Goal: Task Accomplishment & Management: Complete application form

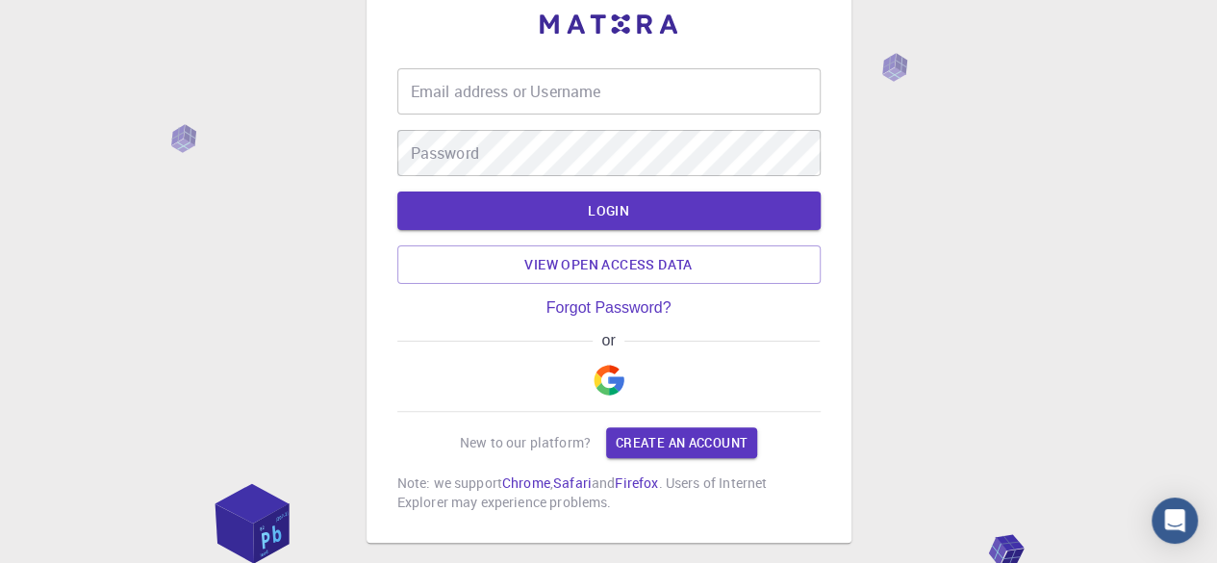
scroll to position [48, 0]
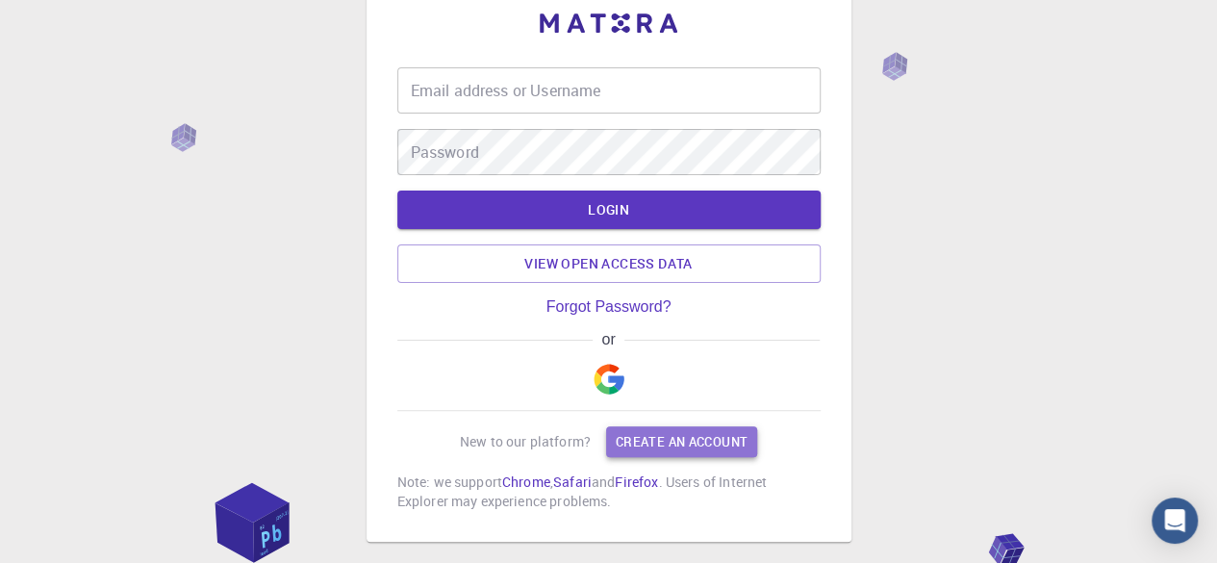
click at [682, 442] on link "Create an account" at bounding box center [681, 441] width 151 height 31
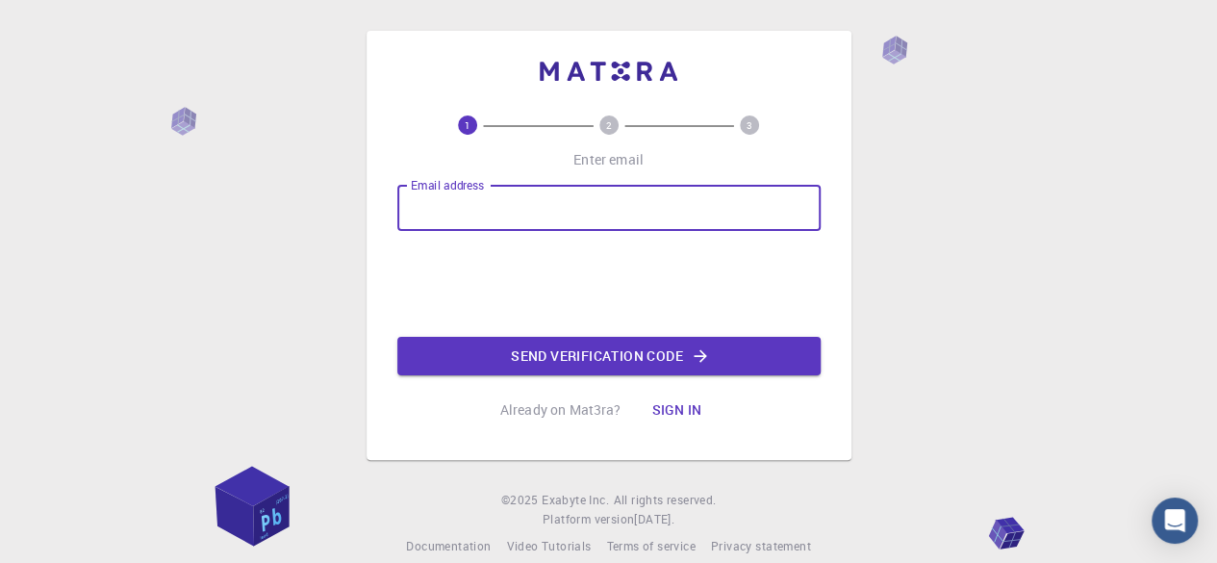
click at [529, 214] on input "Email address" at bounding box center [608, 208] width 423 height 46
type input "[EMAIL_ADDRESS][DOMAIN_NAME]"
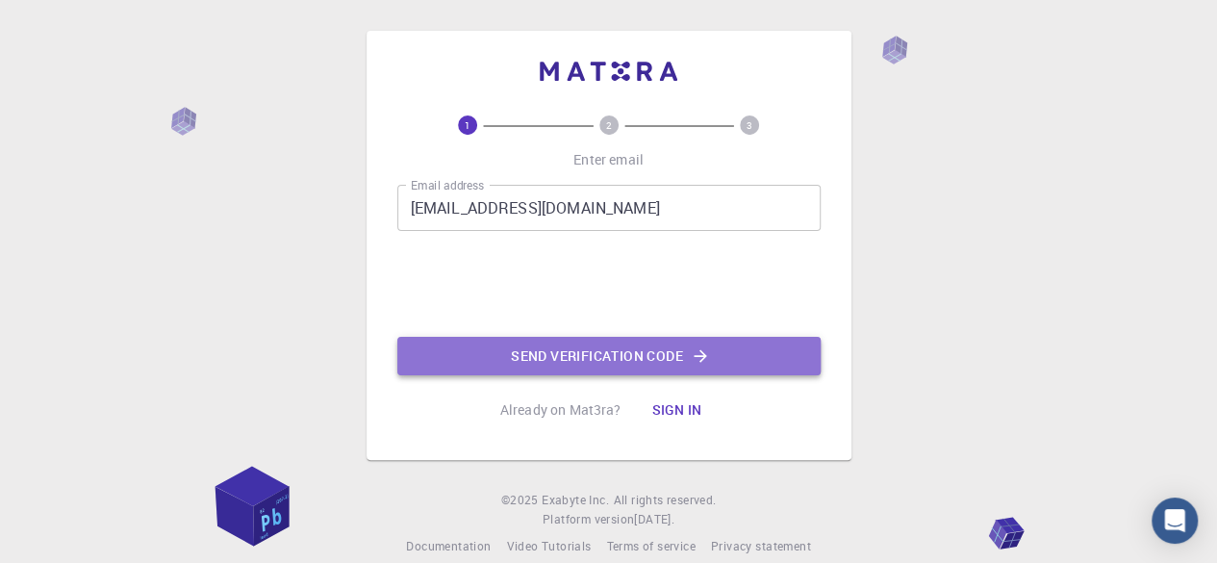
click at [621, 357] on button "Send verification code" at bounding box center [608, 356] width 423 height 38
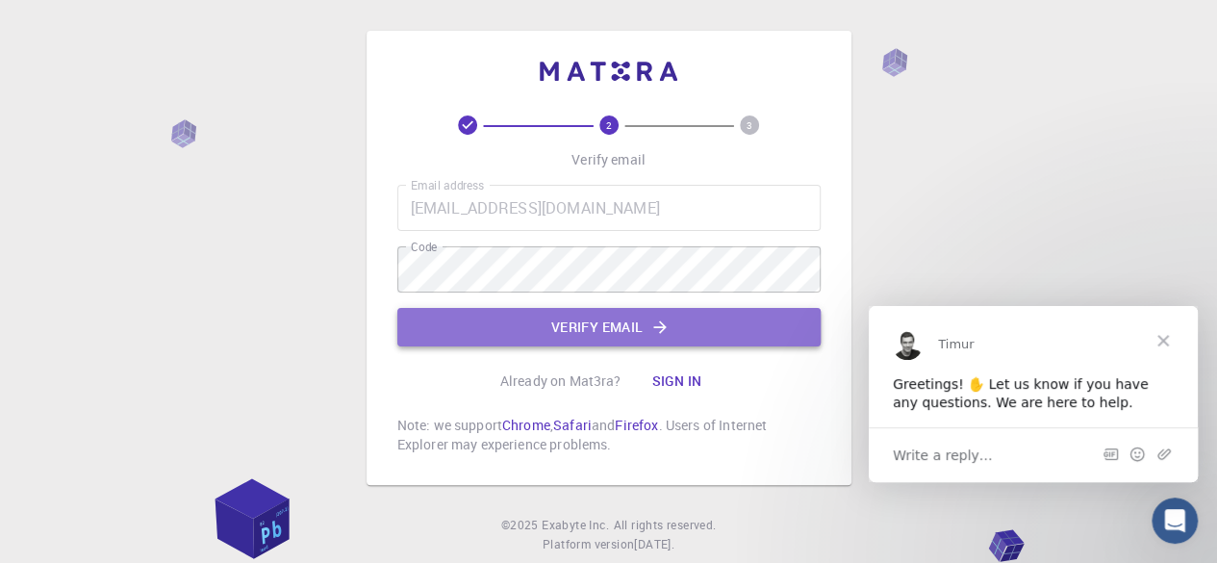
click at [608, 334] on button "Verify email" at bounding box center [608, 327] width 423 height 38
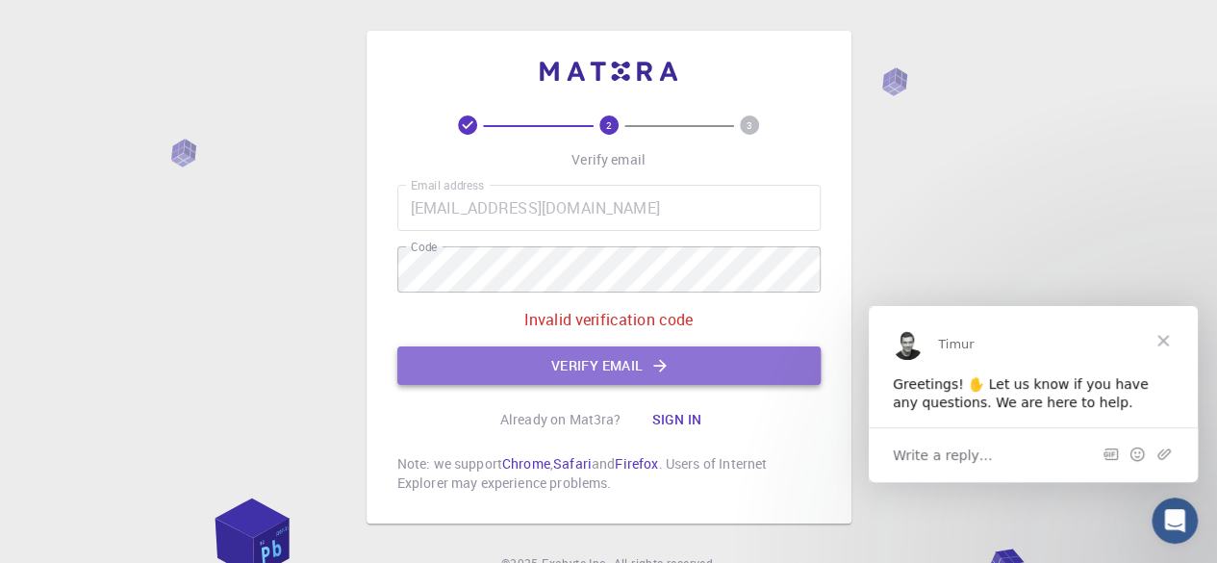
click at [594, 359] on button "Verify email" at bounding box center [608, 365] width 423 height 38
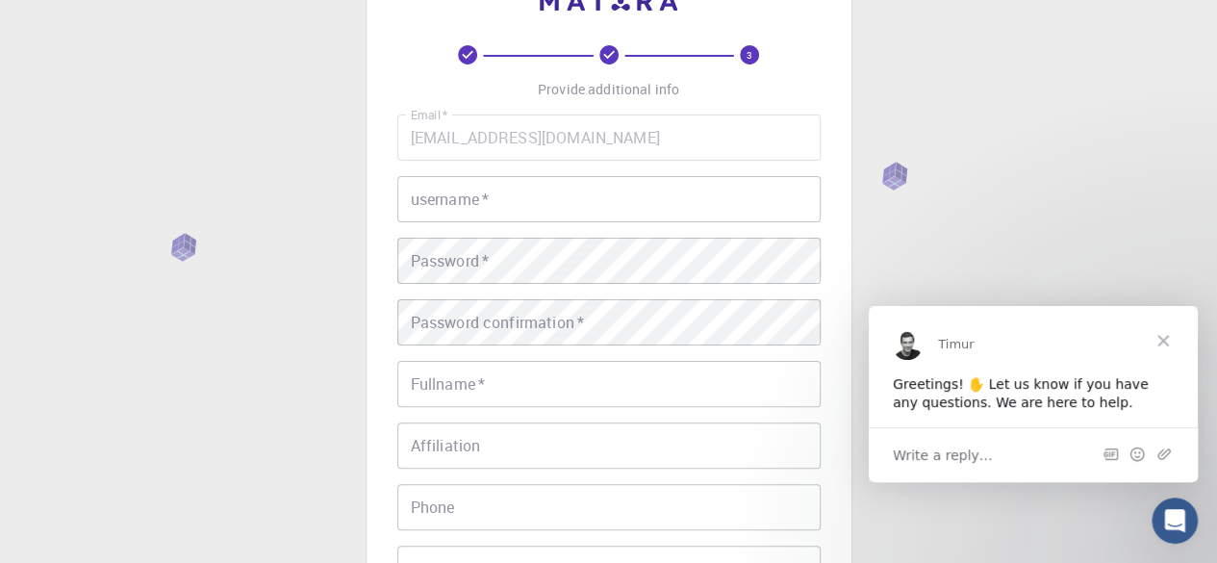
scroll to position [73, 0]
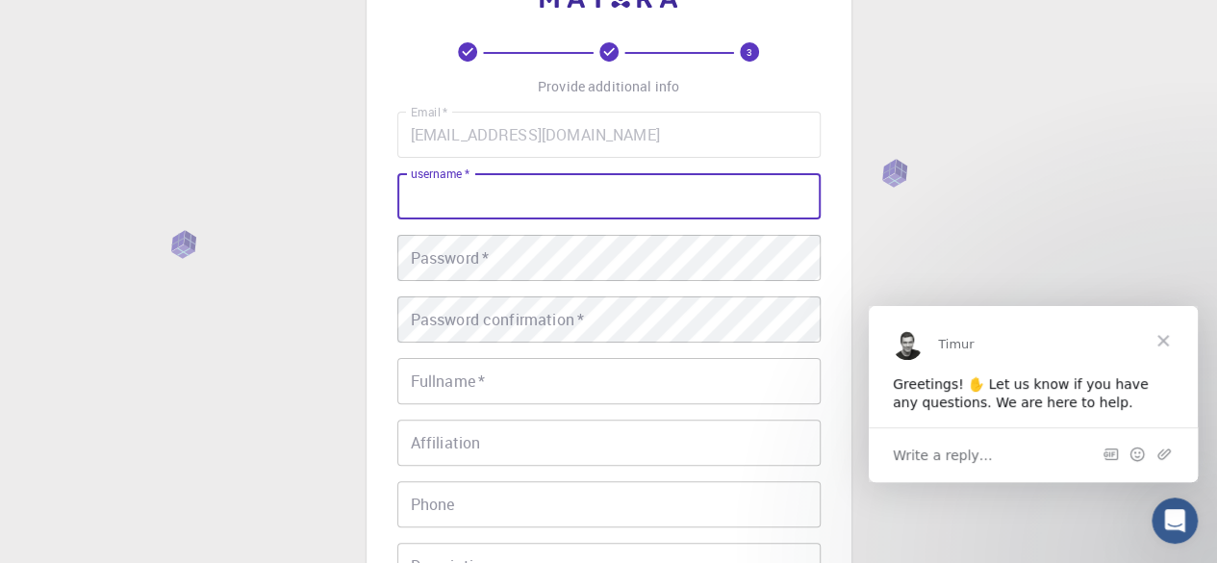
click at [504, 201] on input "username   *" at bounding box center [608, 196] width 423 height 46
type input "Limo"
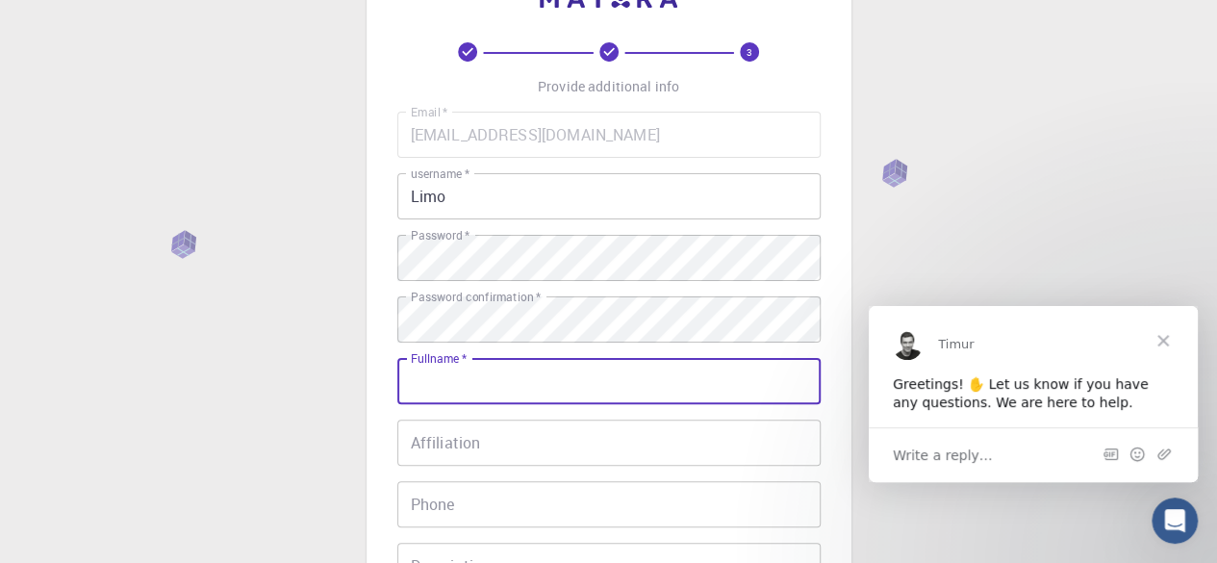
click at [538, 364] on input "Fullname   *" at bounding box center [608, 381] width 423 height 46
type input "[PERSON_NAME]"
type input "0727998850"
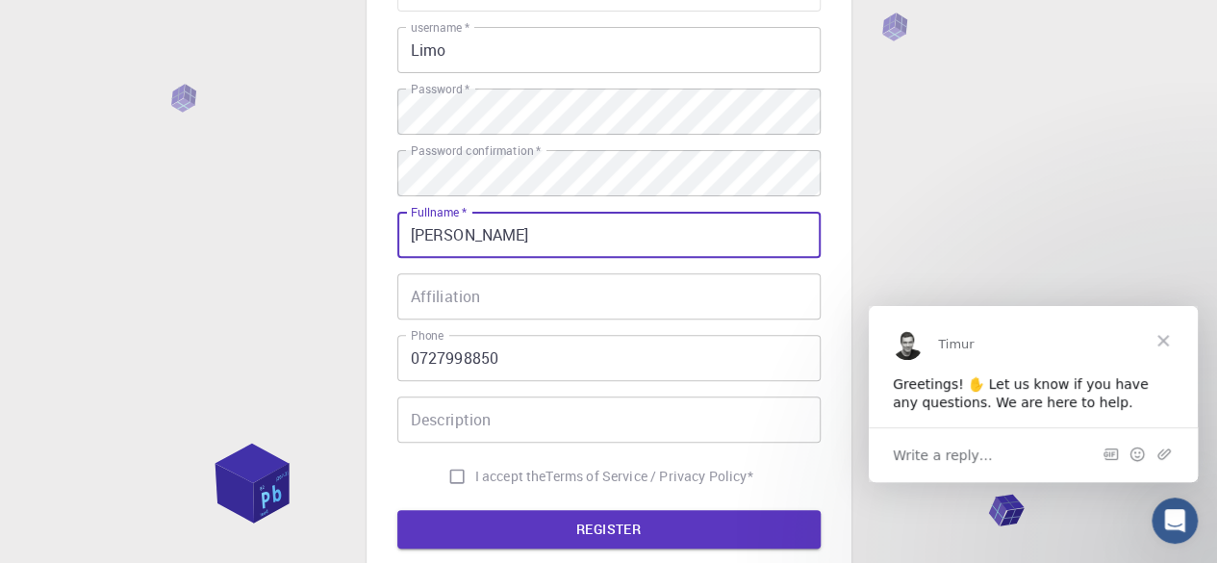
scroll to position [263, 0]
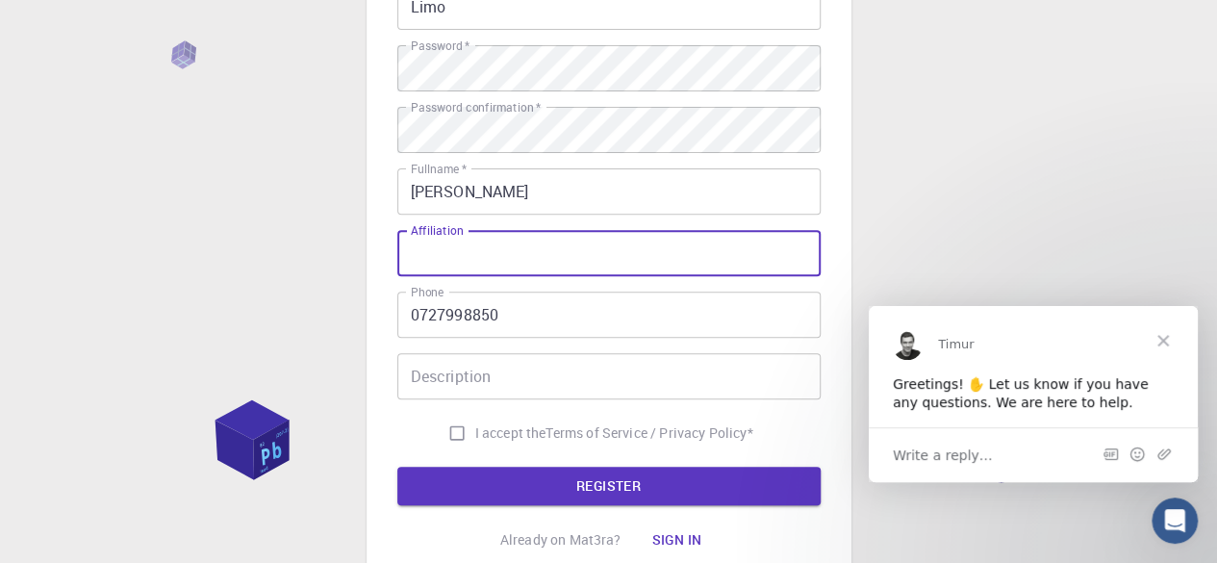
click at [537, 247] on input "Affiliation" at bounding box center [608, 253] width 423 height 46
type input "UoE"
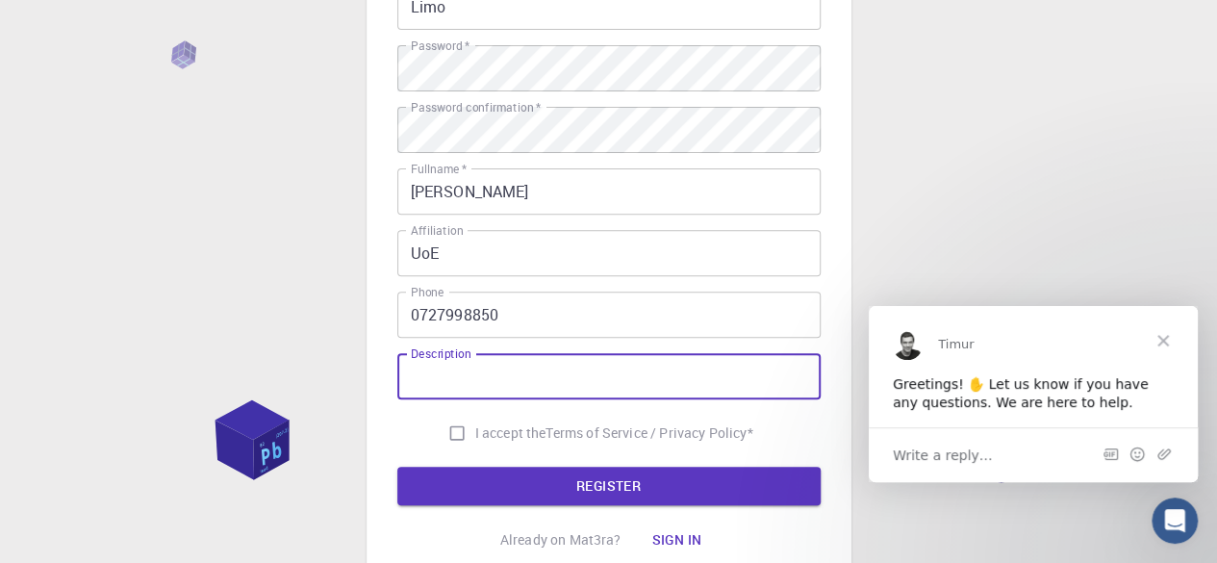
click at [512, 388] on input "Description" at bounding box center [608, 376] width 423 height 46
type input "Plant Protector"
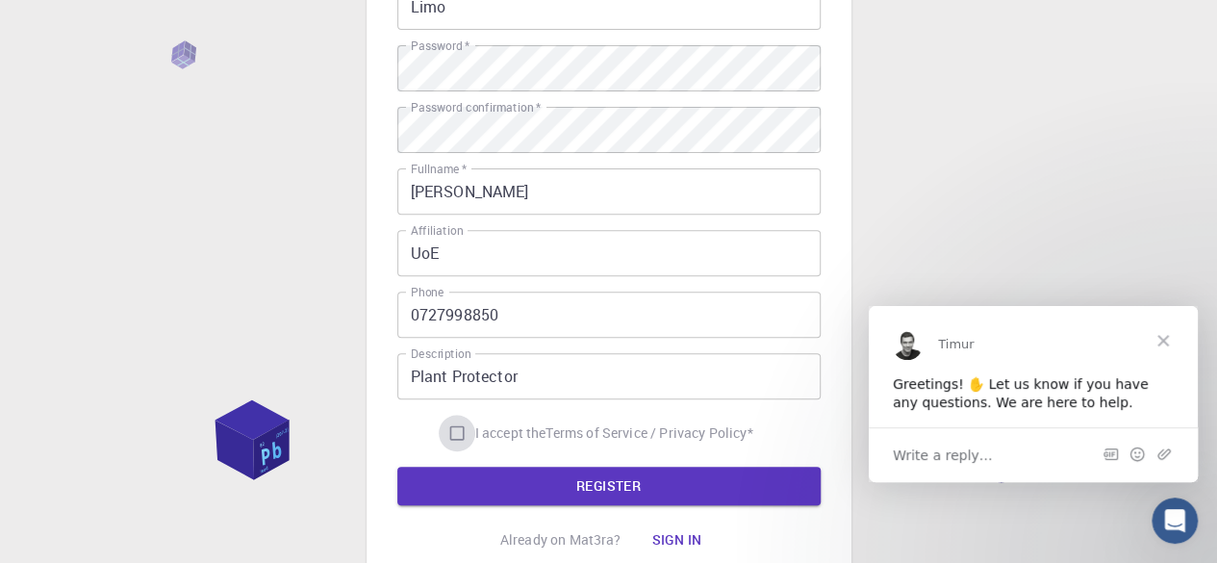
click at [446, 434] on input "I accept the Terms of Service / Privacy Policy *" at bounding box center [457, 433] width 37 height 37
checkbox input "true"
click at [585, 495] on button "REGISTER" at bounding box center [608, 485] width 423 height 38
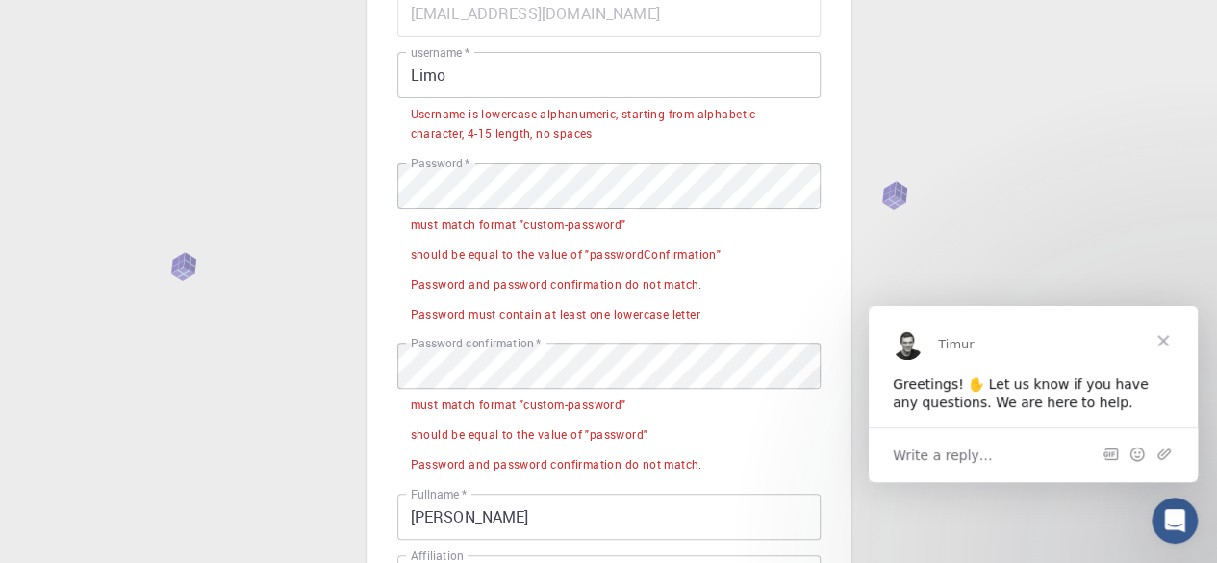
scroll to position [193, 0]
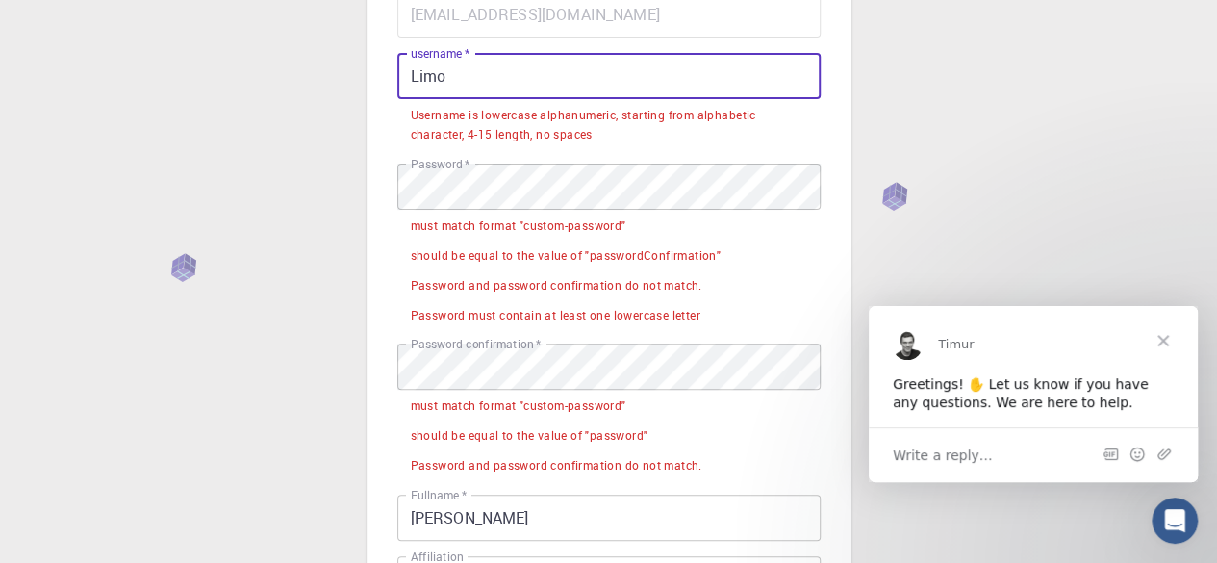
click at [456, 76] on input "Limo" at bounding box center [608, 76] width 423 height 46
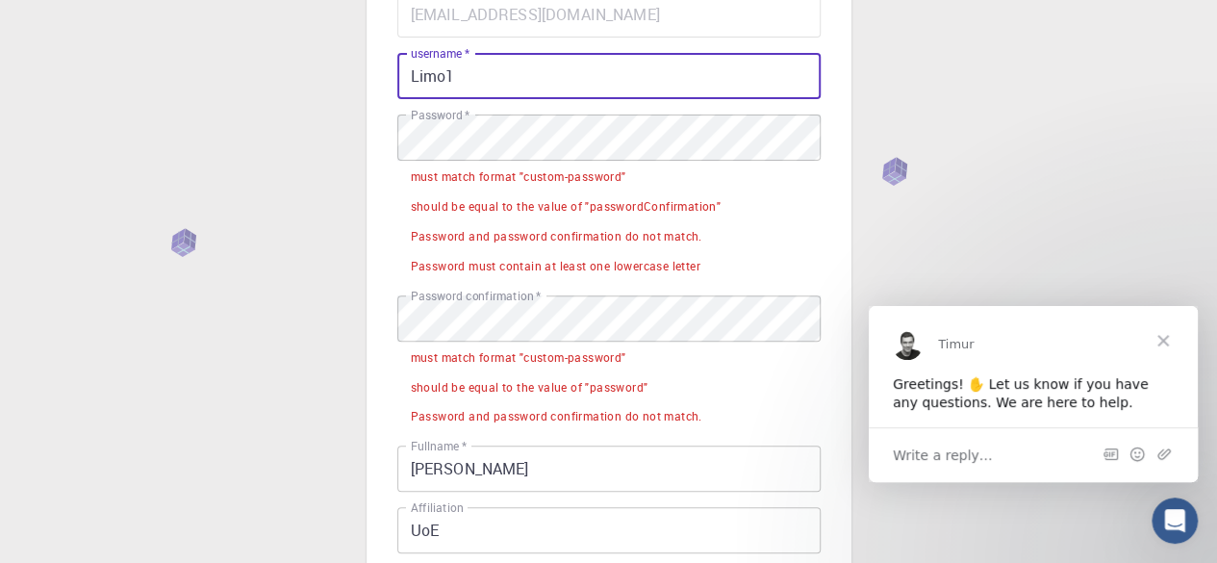
type input "Limo1"
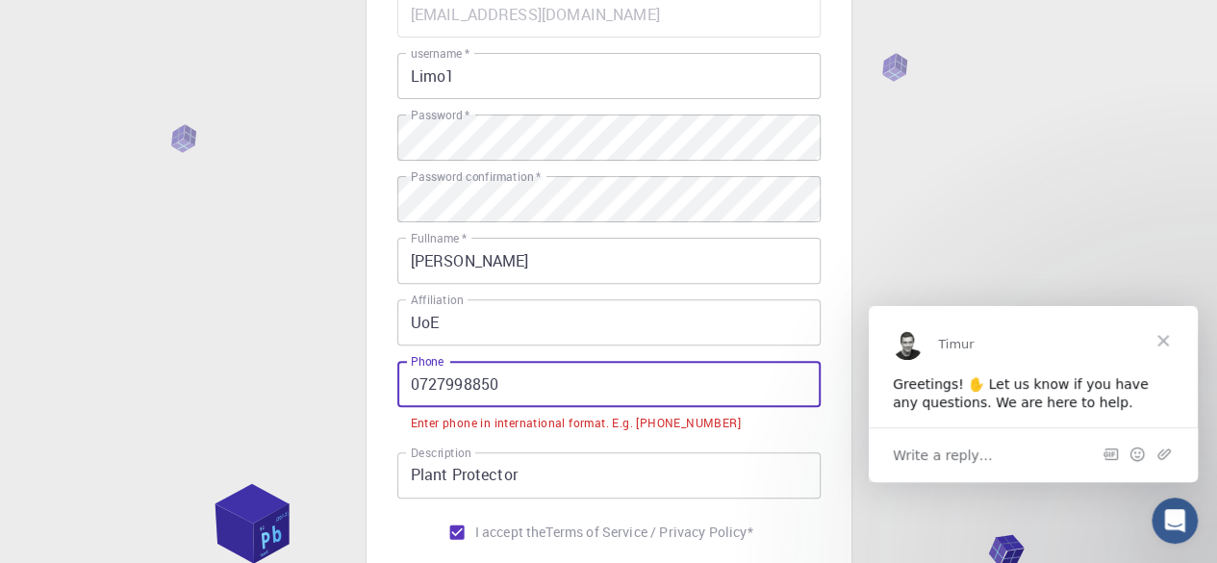
click at [413, 381] on input "0727998850" at bounding box center [608, 384] width 423 height 46
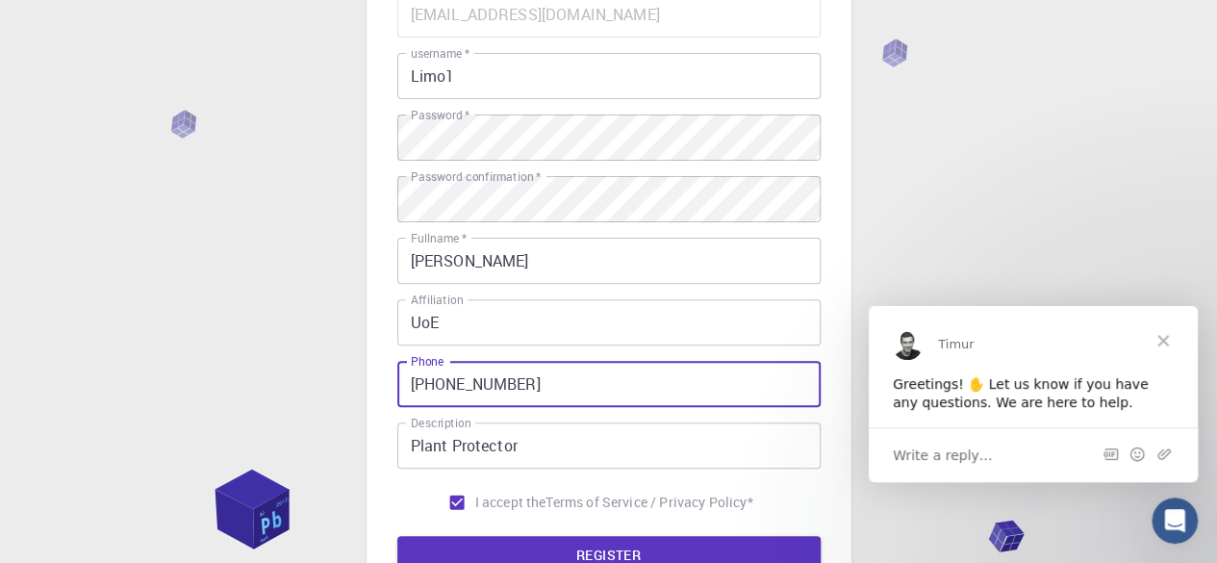
click at [450, 385] on input "[PHONE_NUMBER]" at bounding box center [608, 384] width 423 height 46
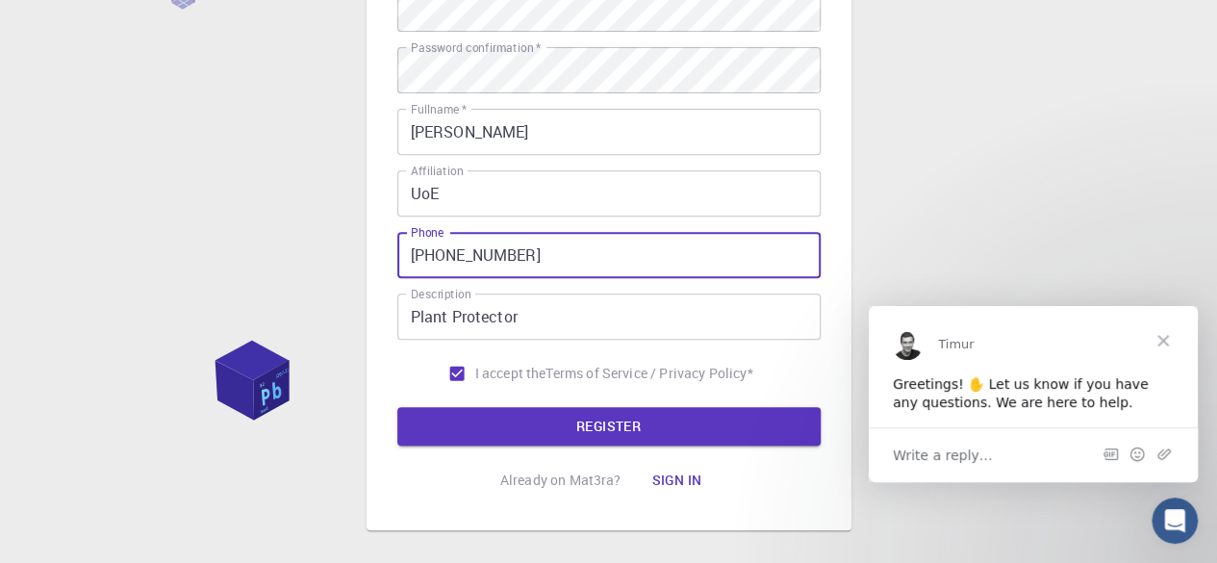
scroll to position [323, 0]
type input "[PHONE_NUMBER]"
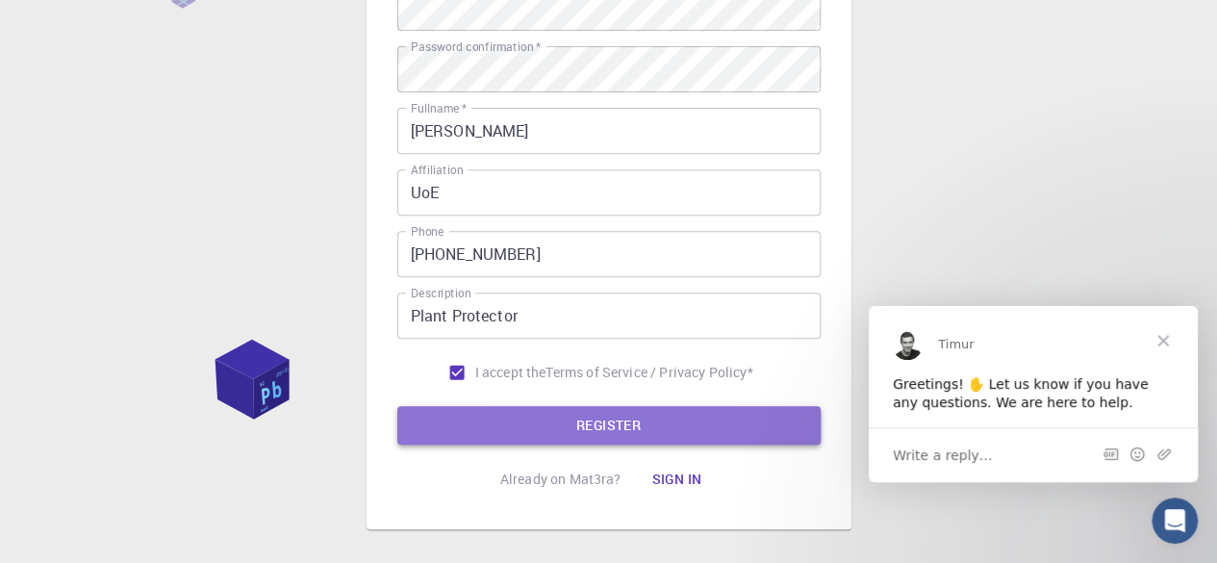
click at [598, 426] on button "REGISTER" at bounding box center [608, 425] width 423 height 38
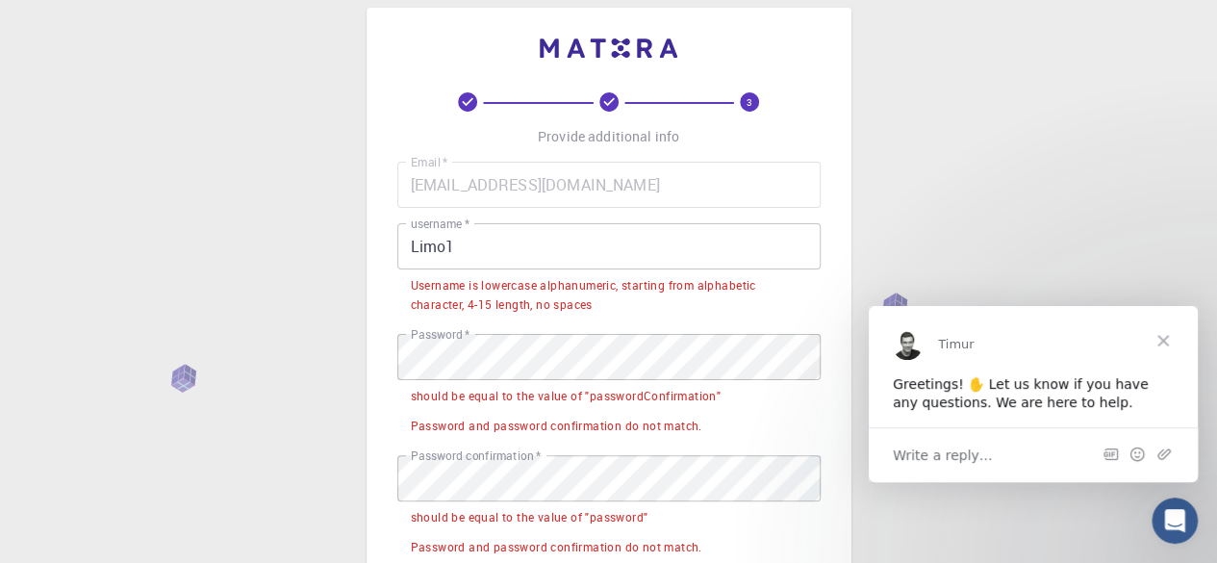
scroll to position [21, 0]
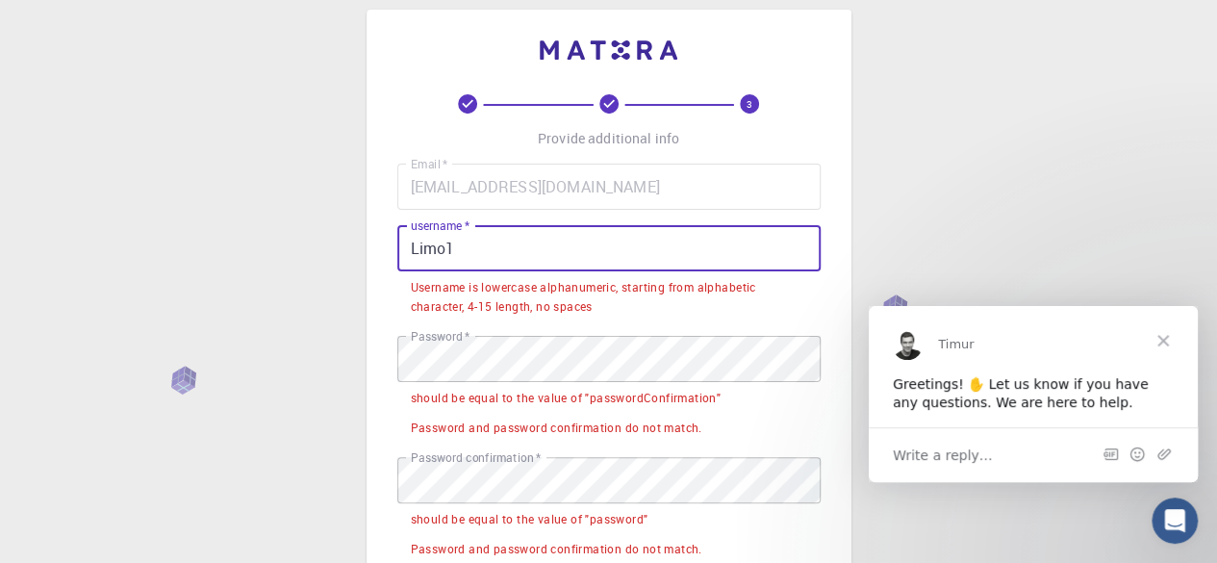
click at [414, 250] on input "Limo1" at bounding box center [608, 248] width 423 height 46
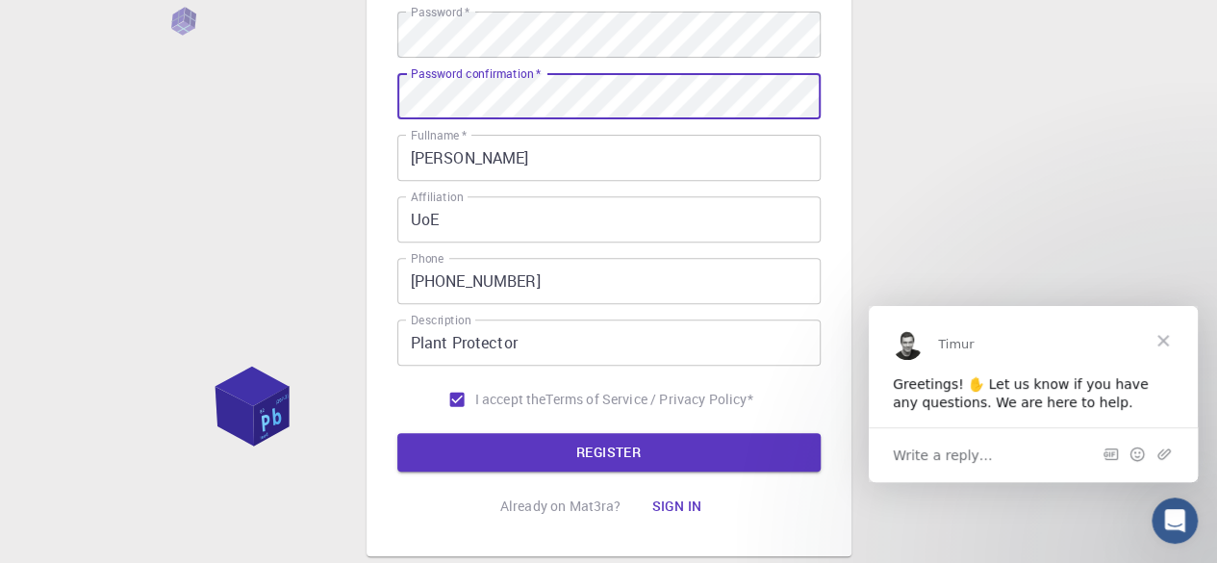
scroll to position [310, 0]
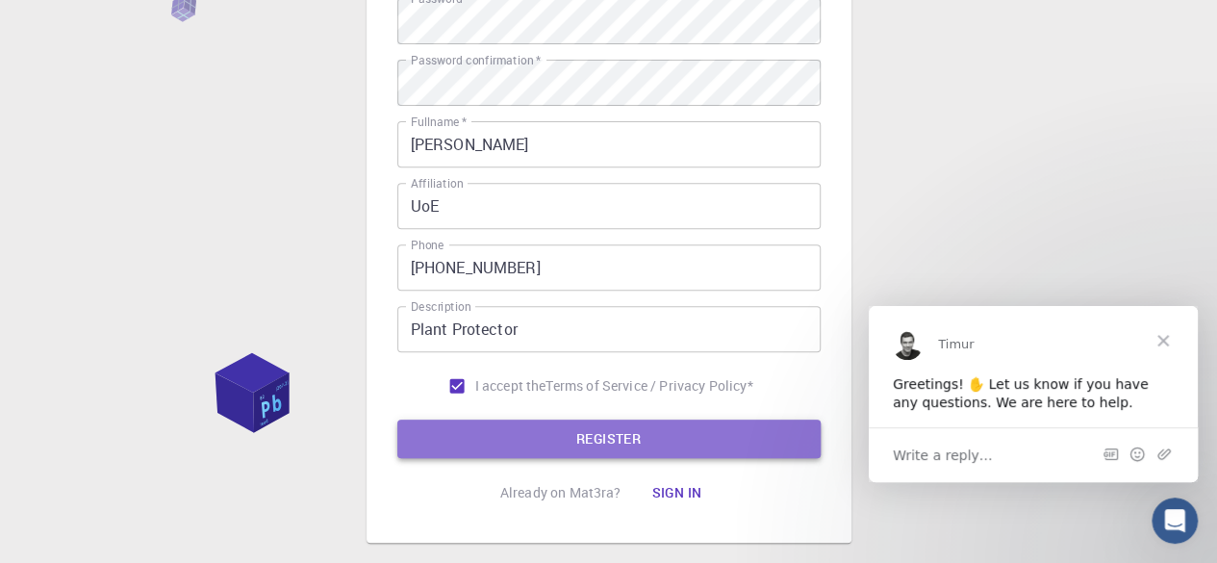
click at [594, 440] on button "REGISTER" at bounding box center [608, 438] width 423 height 38
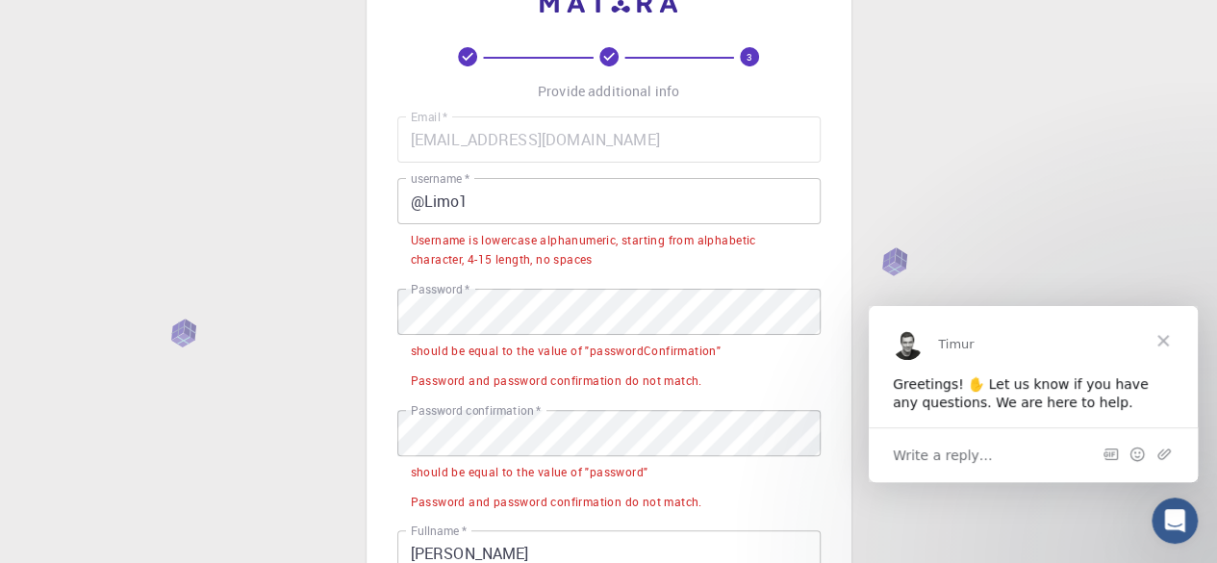
scroll to position [67, 0]
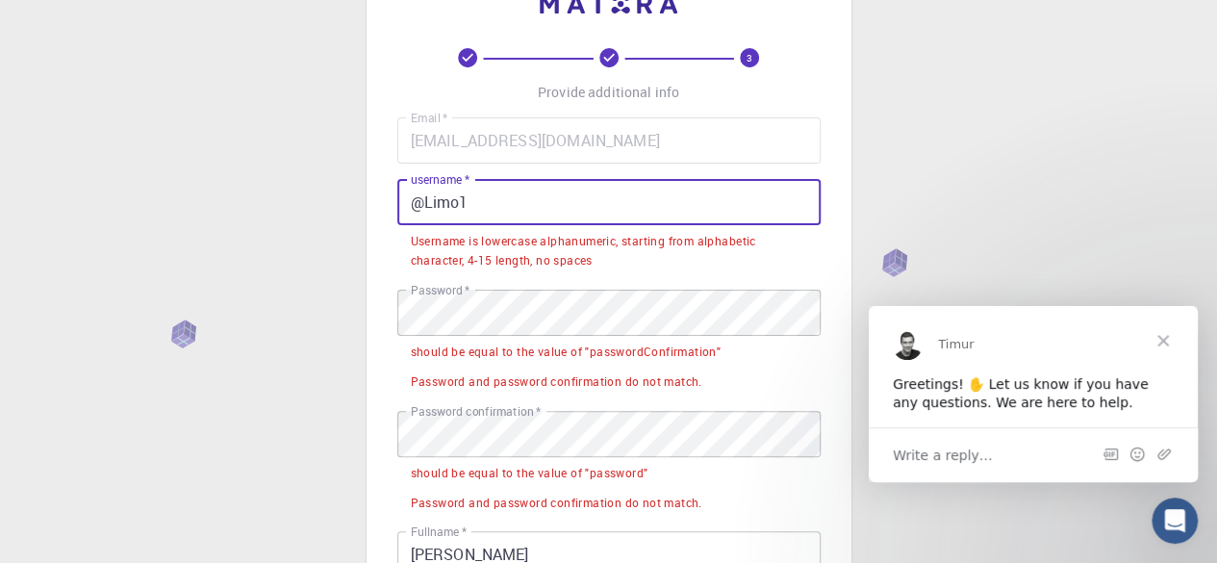
click at [422, 200] on input "@Limo1" at bounding box center [608, 202] width 423 height 46
click at [414, 203] on input "@Limo1" at bounding box center [608, 202] width 423 height 46
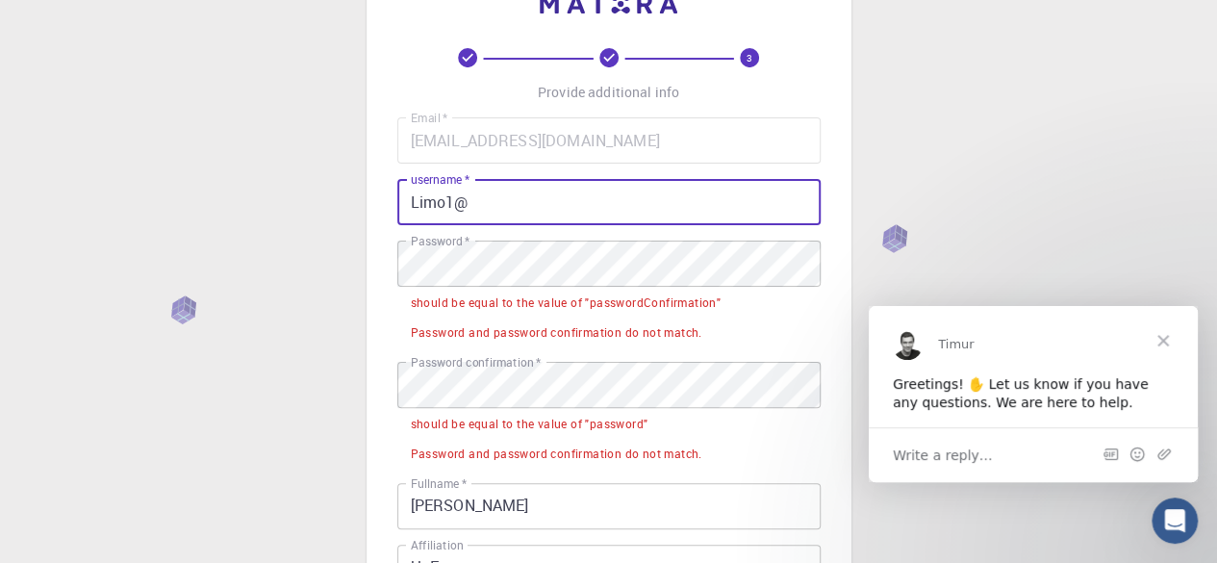
click at [449, 199] on input "Limo1@" at bounding box center [608, 202] width 423 height 46
click at [445, 201] on input "Limo1@" at bounding box center [608, 202] width 423 height 46
click at [483, 209] on input "Limo@1" at bounding box center [608, 202] width 423 height 46
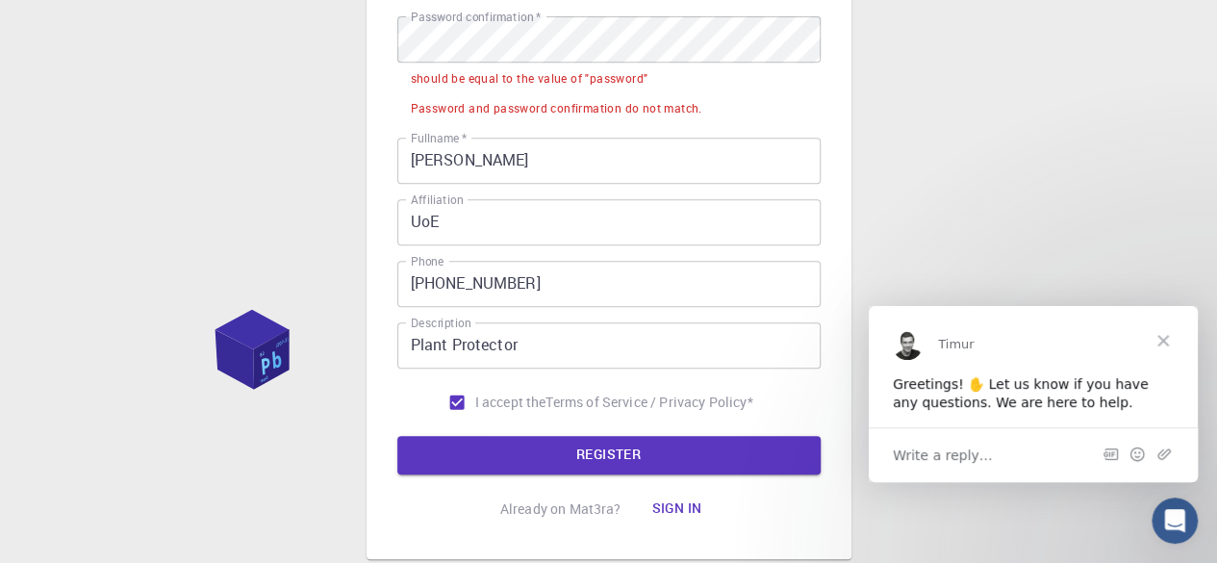
scroll to position [414, 0]
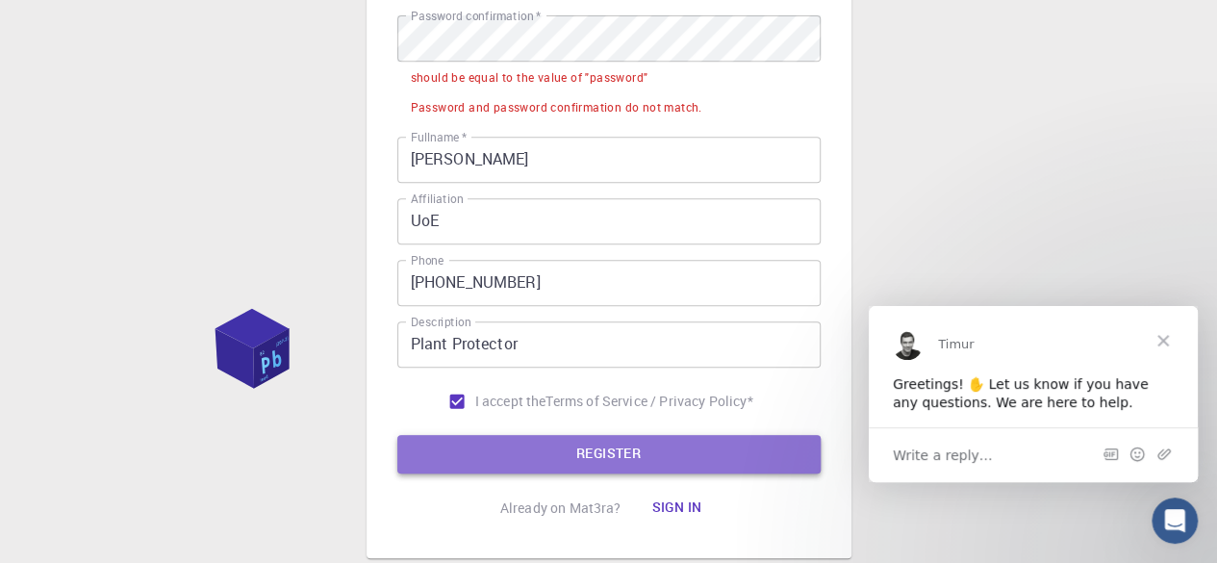
click at [556, 445] on button "REGISTER" at bounding box center [608, 454] width 423 height 38
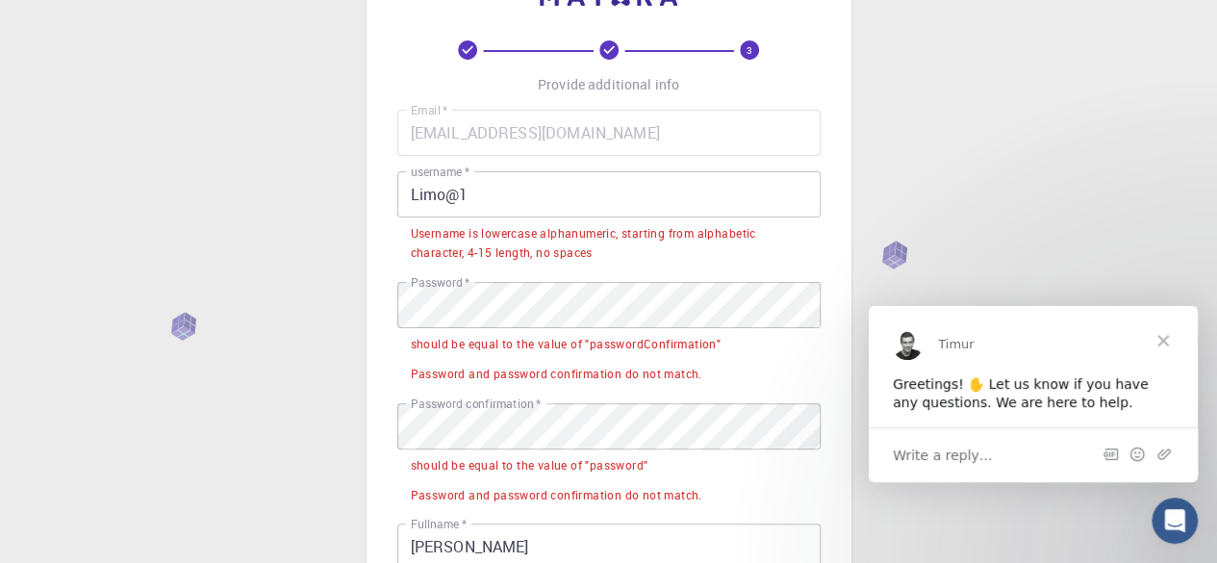
scroll to position [74, 0]
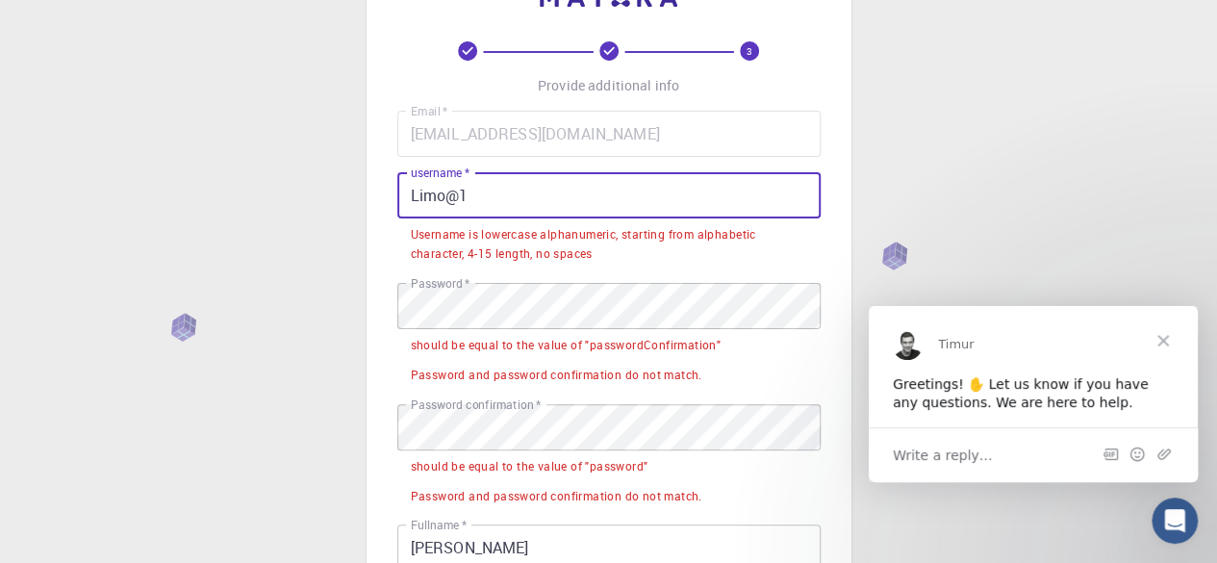
click at [506, 197] on input "Limo@1" at bounding box center [608, 195] width 423 height 46
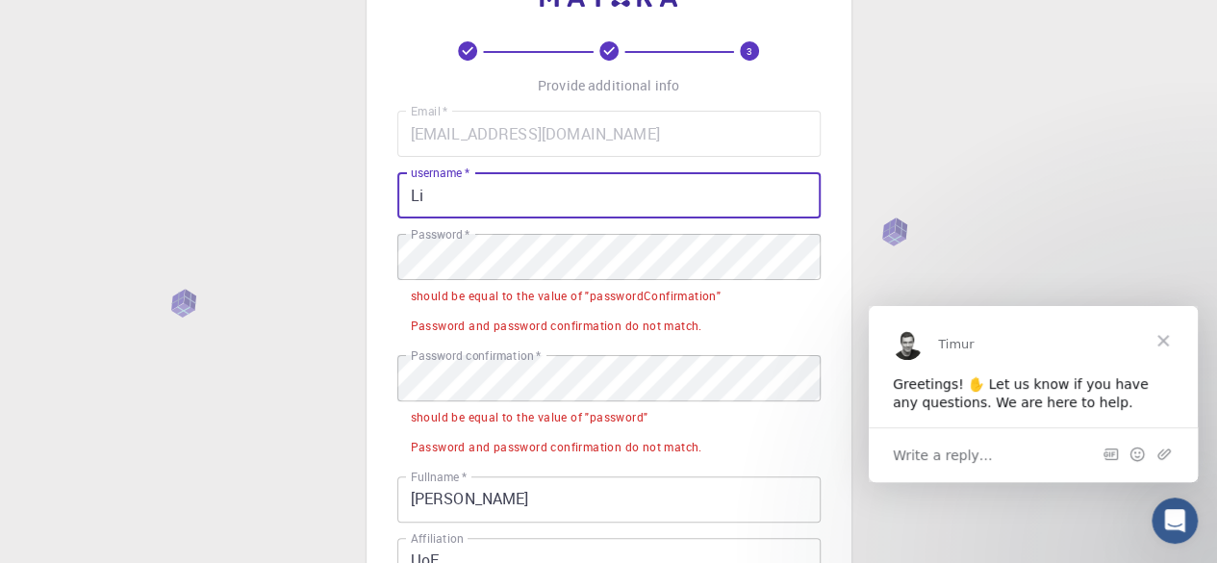
type input "L"
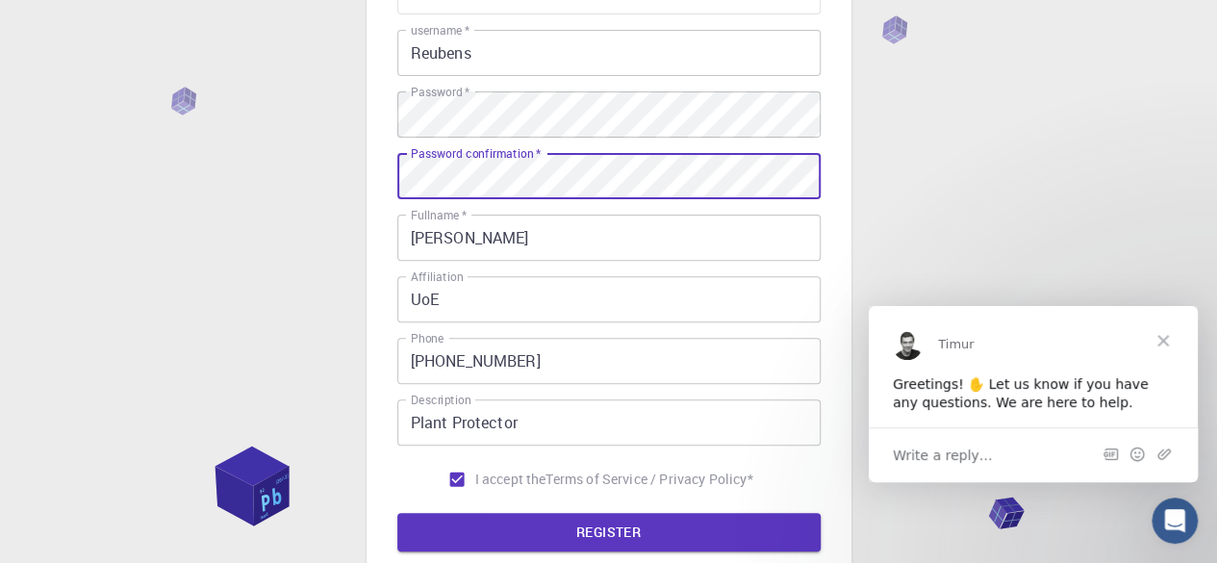
scroll to position [217, 0]
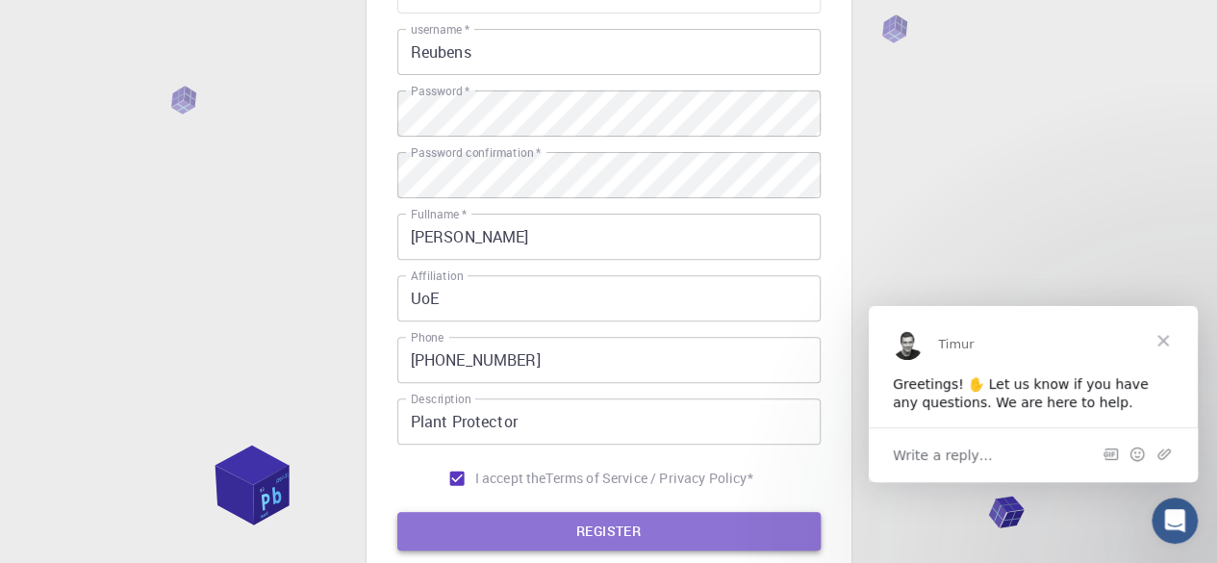
click at [591, 530] on button "REGISTER" at bounding box center [608, 531] width 423 height 38
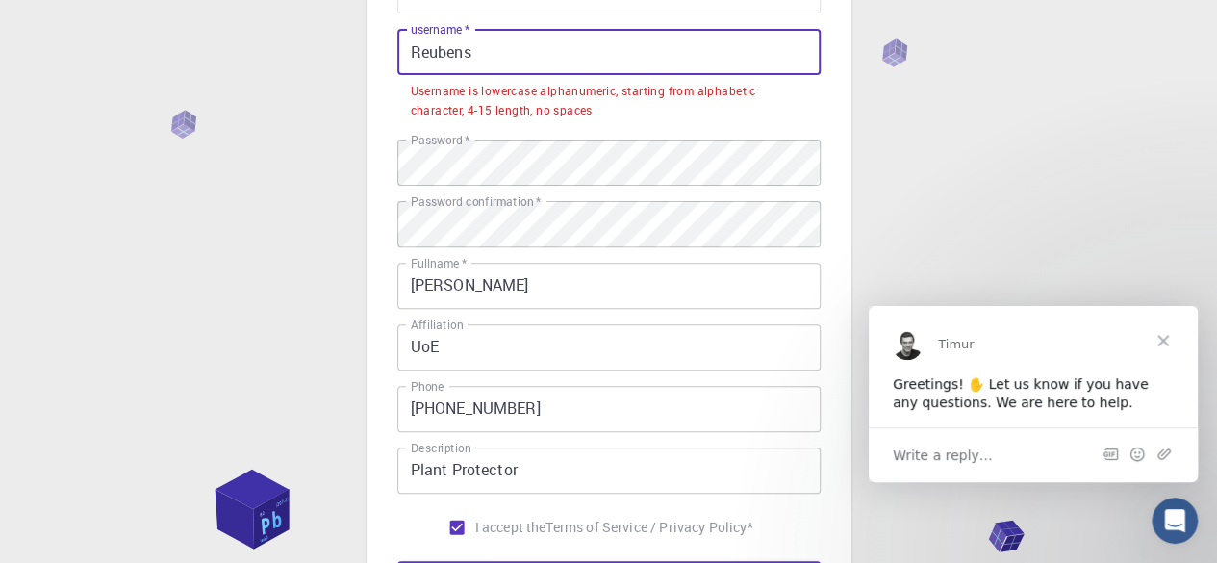
click at [424, 54] on input "Reubens" at bounding box center [608, 52] width 423 height 46
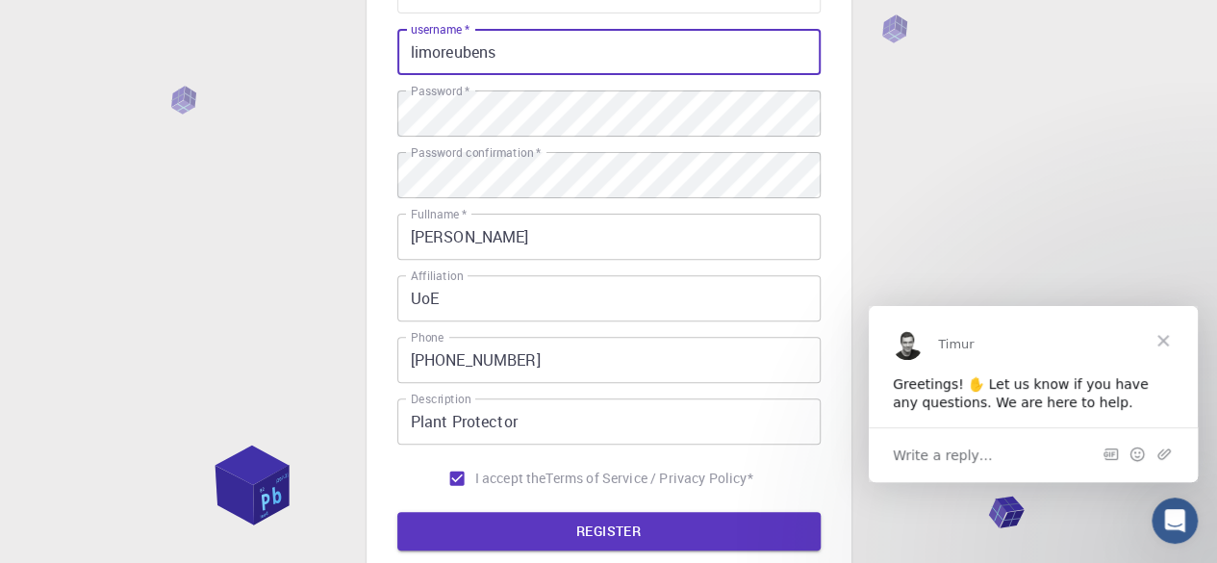
click at [542, 57] on input "limoreubens" at bounding box center [608, 52] width 423 height 46
type input "limoreubens"
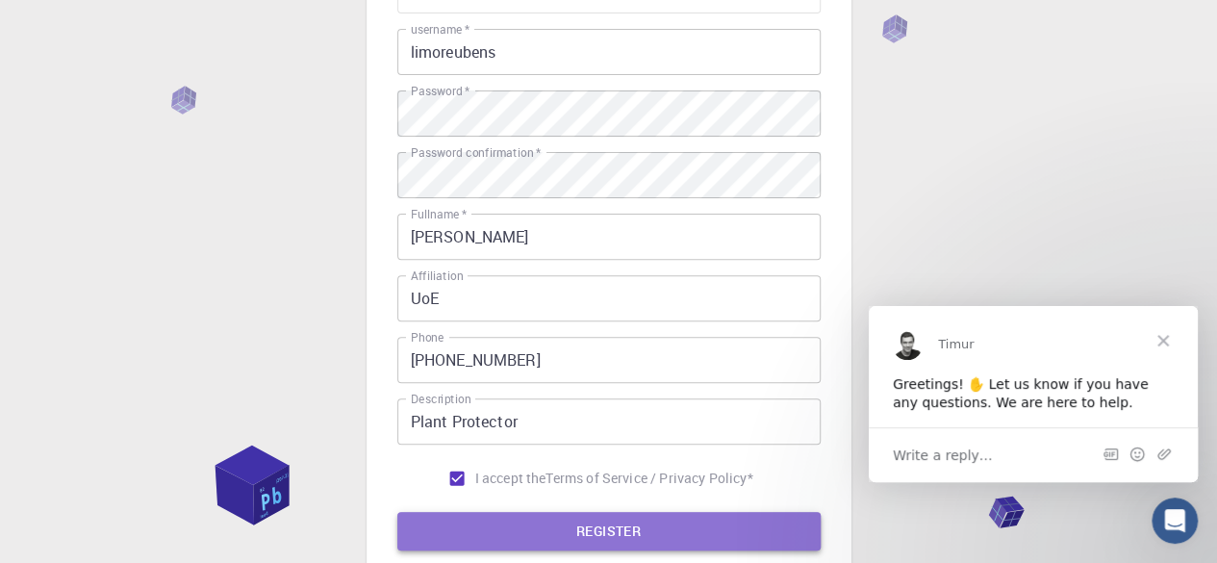
click at [602, 530] on button "REGISTER" at bounding box center [608, 531] width 423 height 38
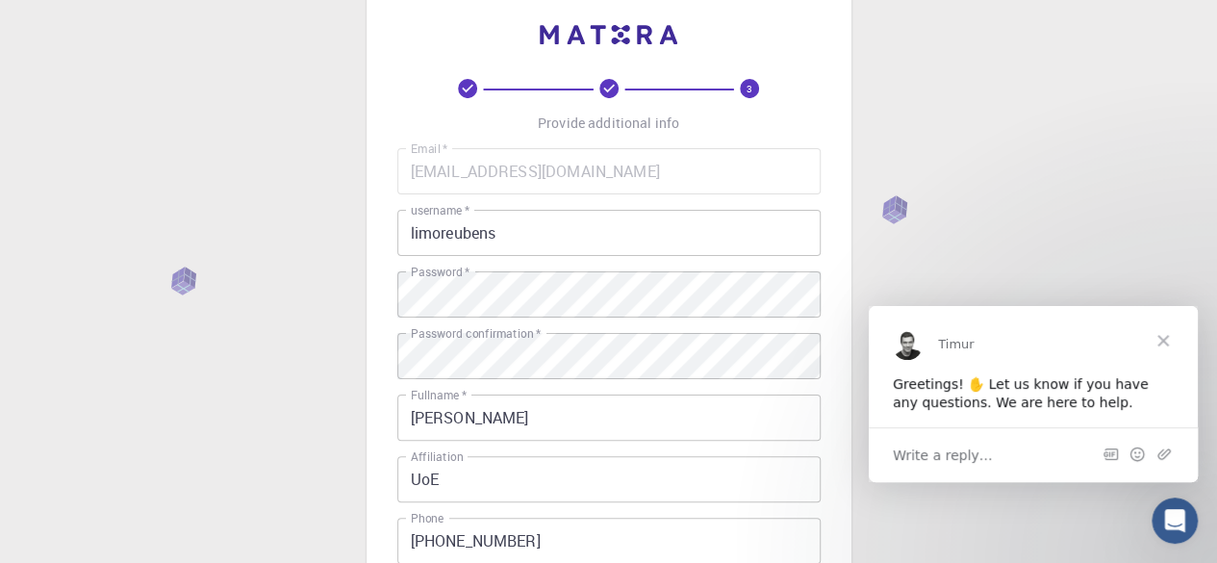
scroll to position [0, 0]
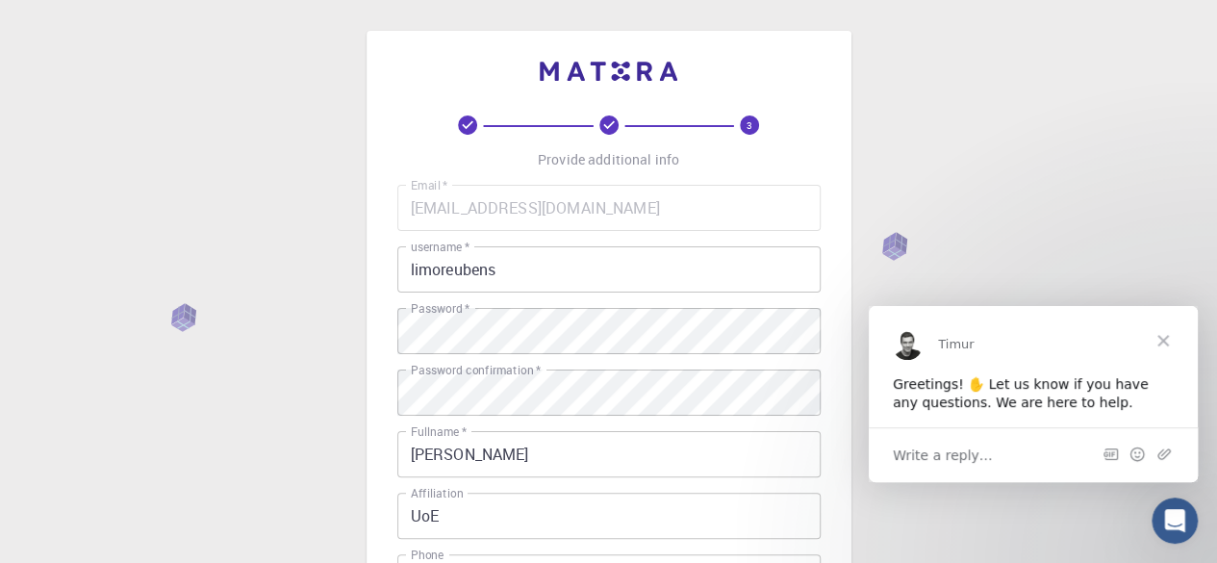
click at [987, 445] on div "Write a reply…" at bounding box center [1033, 453] width 329 height 55
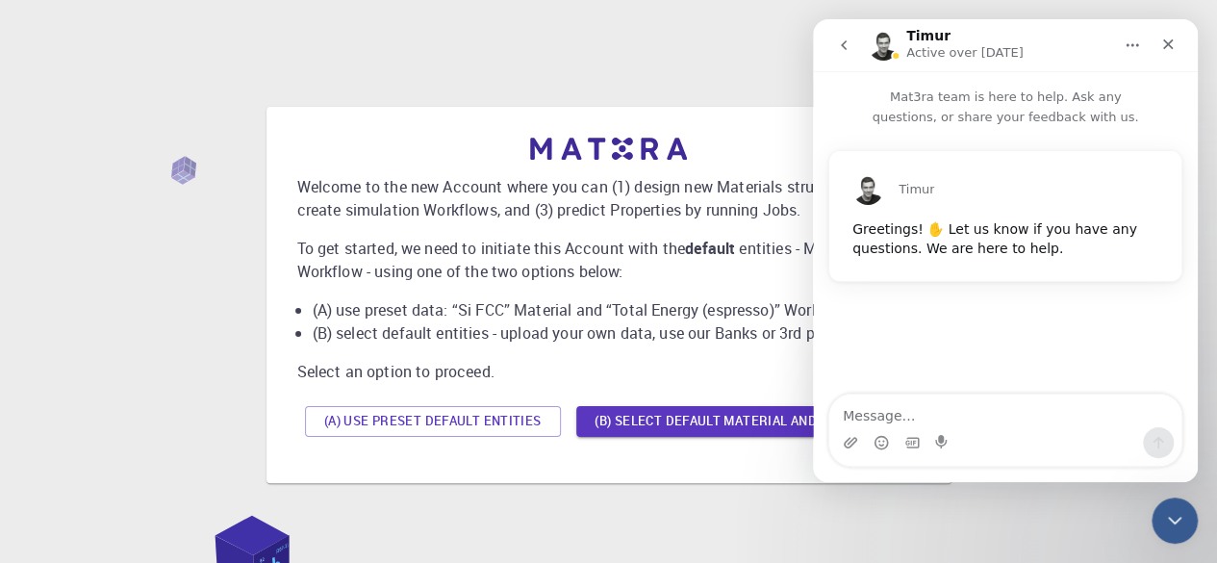
click at [558, 497] on div "Welcome to the new Account where you can (1) design new Materials structures, (…" at bounding box center [608, 294] width 1171 height 481
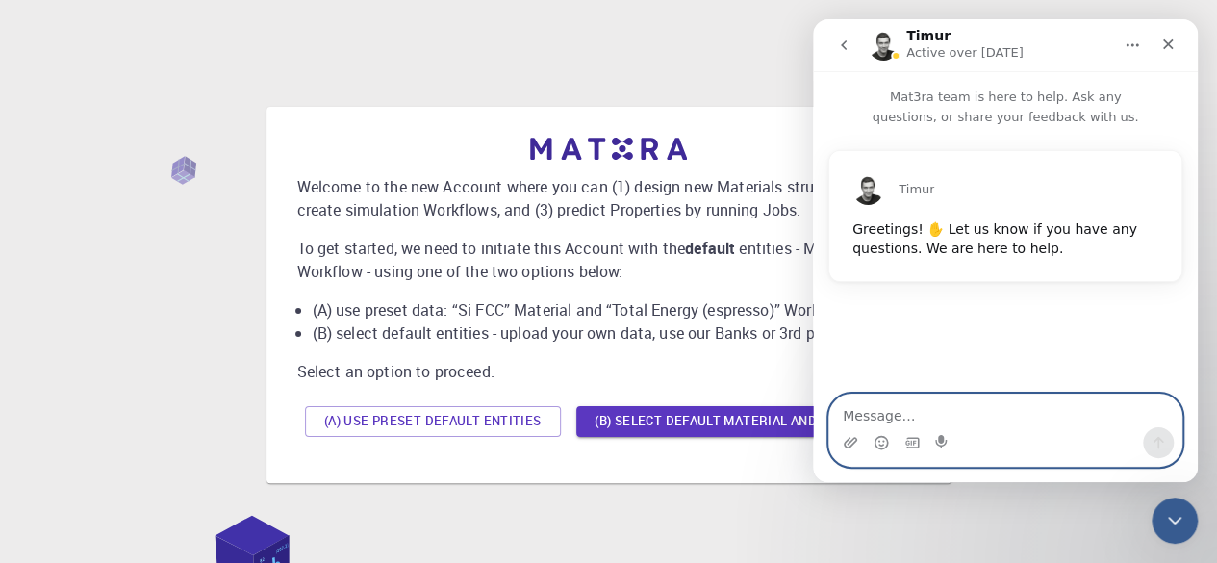
click at [892, 416] on textarea "Message…" at bounding box center [1005, 410] width 352 height 33
type textarea "hello."
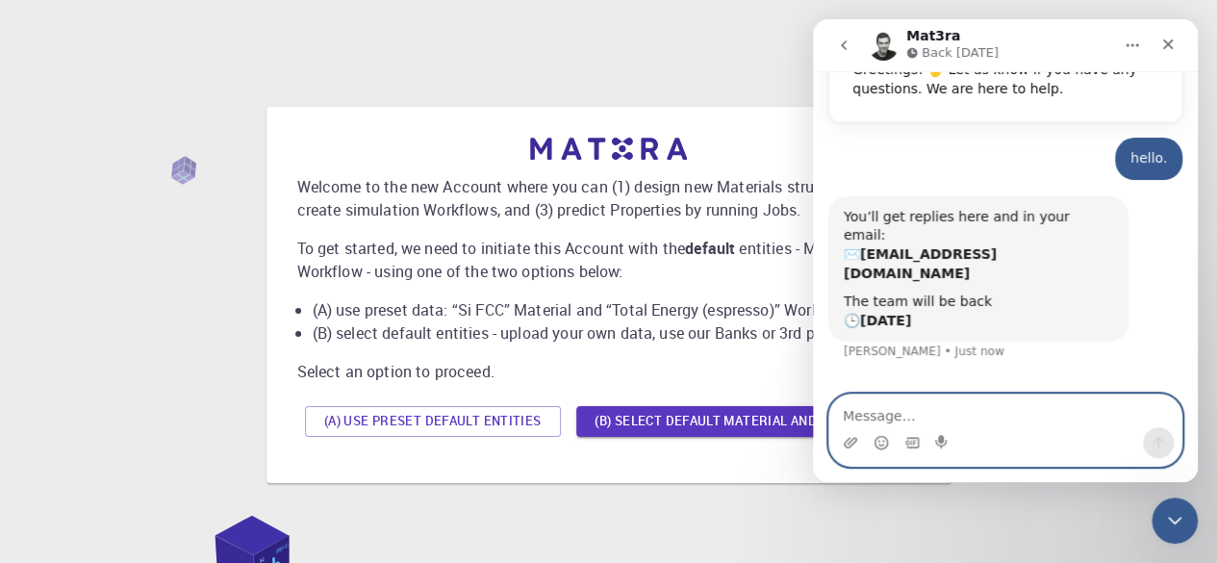
scroll to position [161, 0]
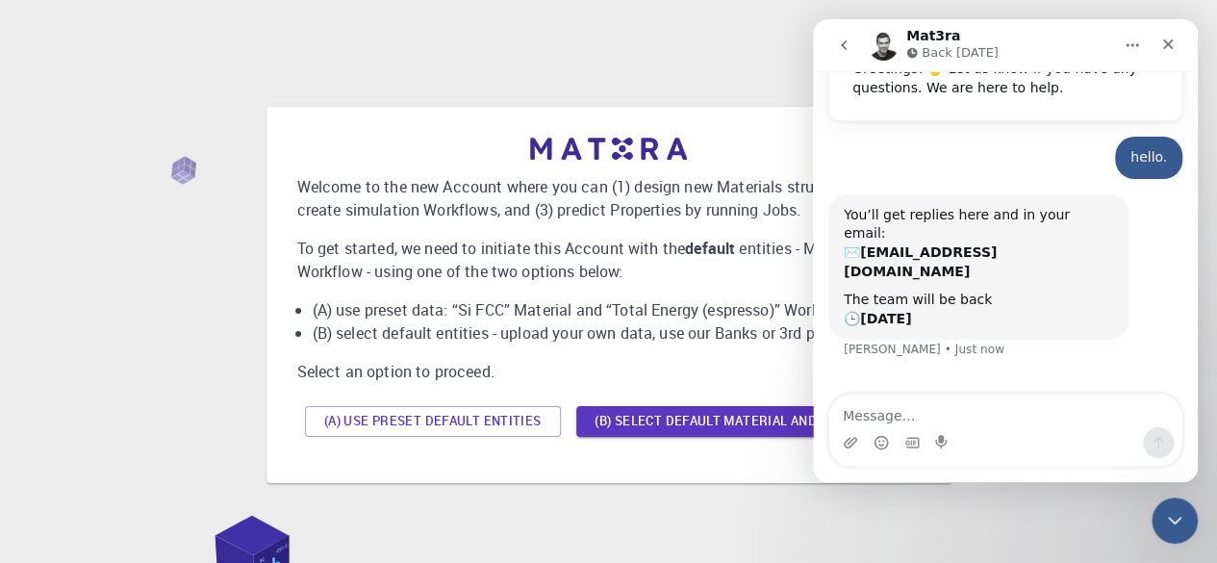
click at [689, 83] on div "Welcome to the new Account where you can (1) design new Materials structures, (…" at bounding box center [608, 294] width 1171 height 481
click at [254, 291] on div "Welcome to the new Account where you can (1) design new Materials structures, (…" at bounding box center [608, 294] width 1171 height 481
click at [1171, 41] on icon "Close" at bounding box center [1168, 44] width 11 height 11
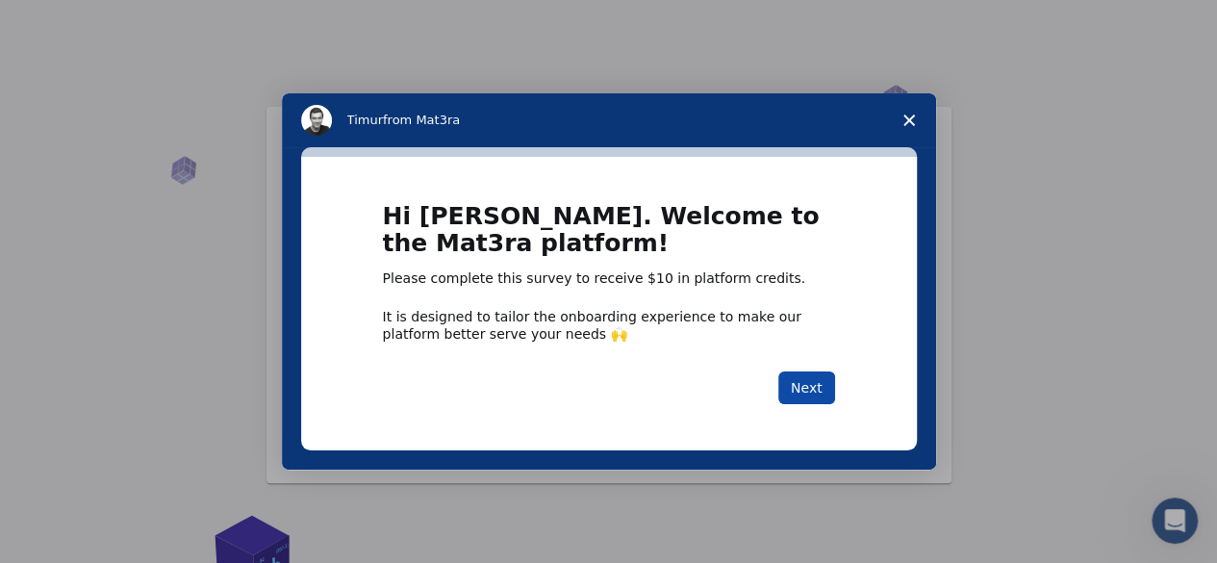
click at [814, 391] on button "Next" at bounding box center [806, 387] width 57 height 33
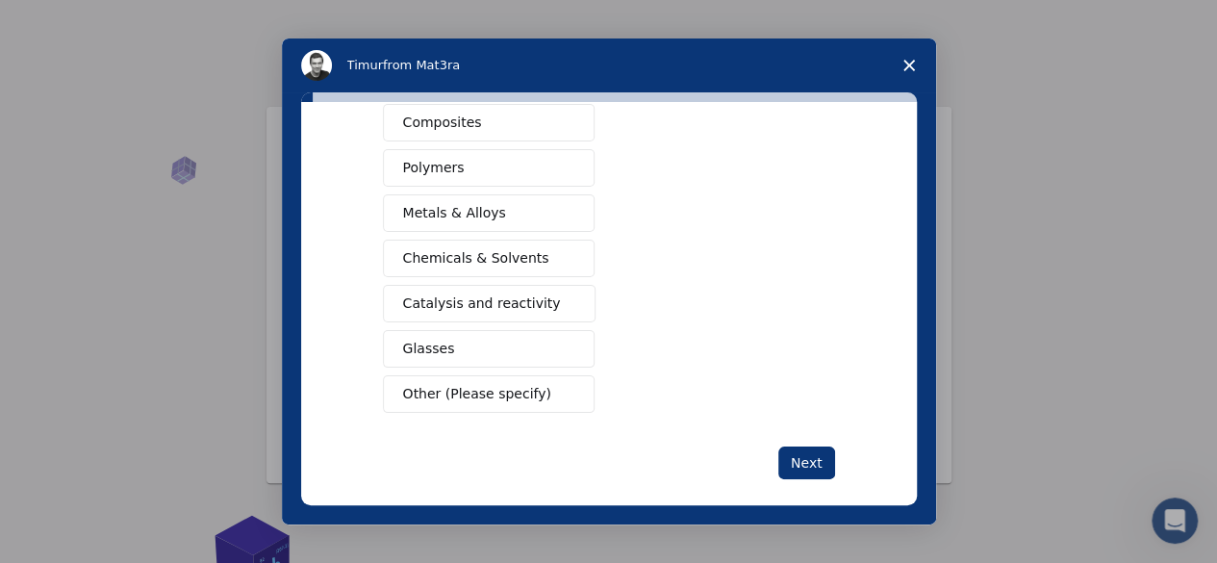
scroll to position [358, 0]
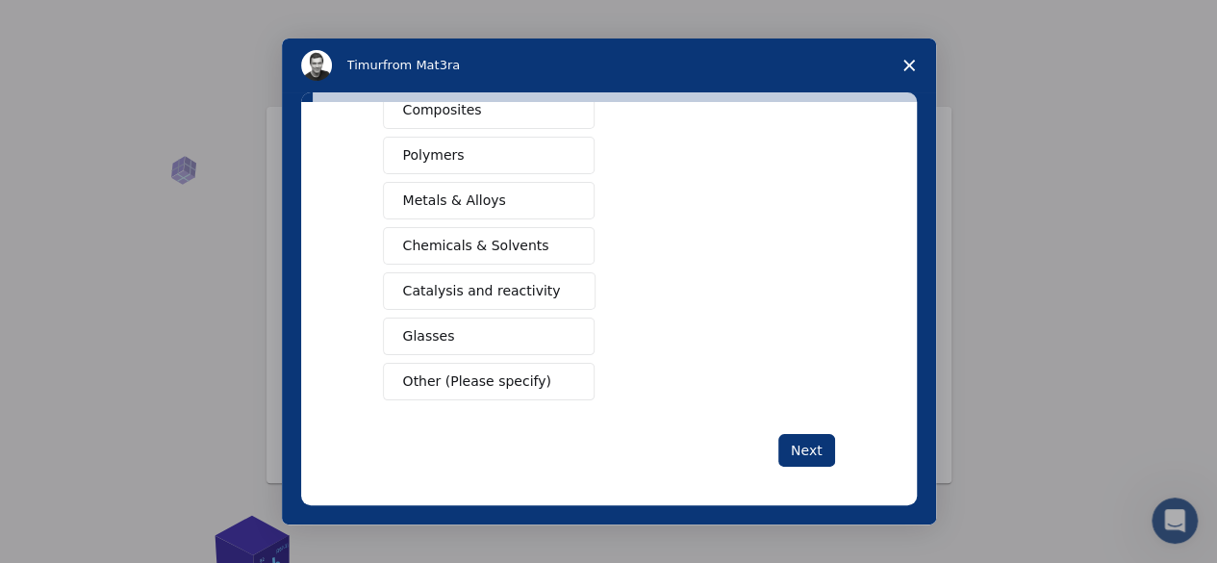
click at [483, 371] on span "Other (Please specify)" at bounding box center [477, 381] width 148 height 20
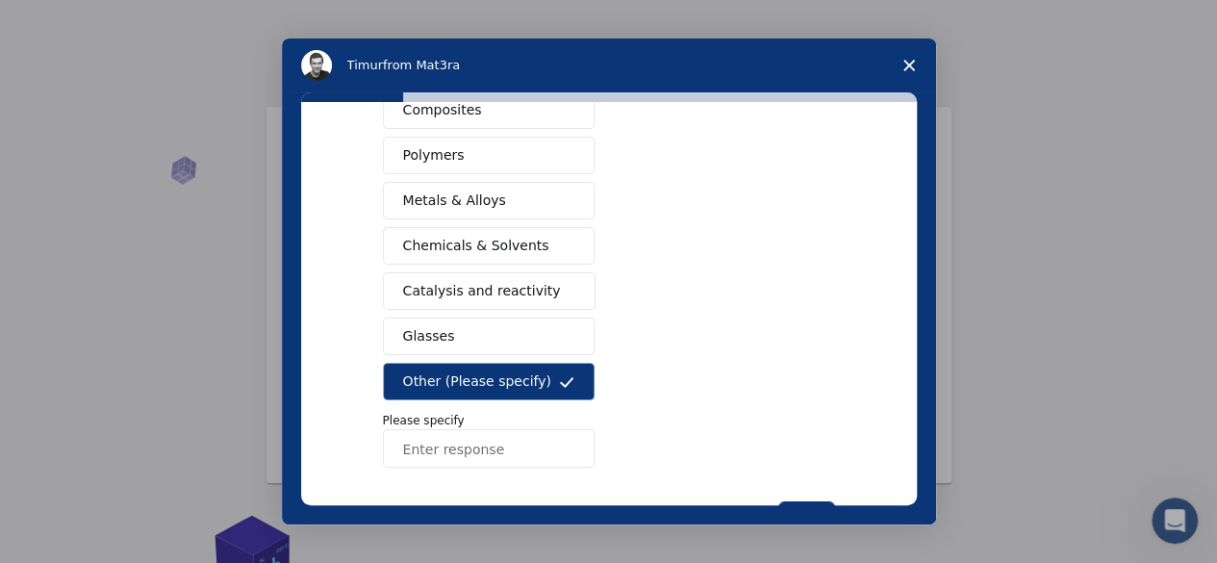
click at [479, 443] on input "Enter response" at bounding box center [489, 448] width 212 height 38
type input "r"
type input "Scientific Research, analysis and interpretation"
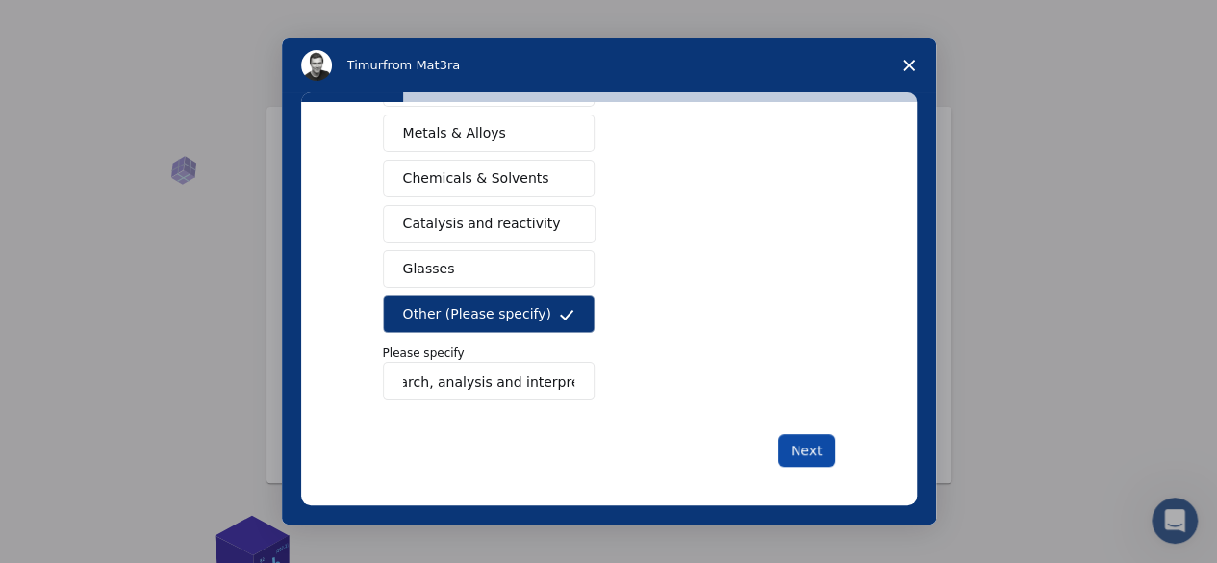
scroll to position [0, 0]
click at [814, 443] on button "Next" at bounding box center [806, 450] width 57 height 33
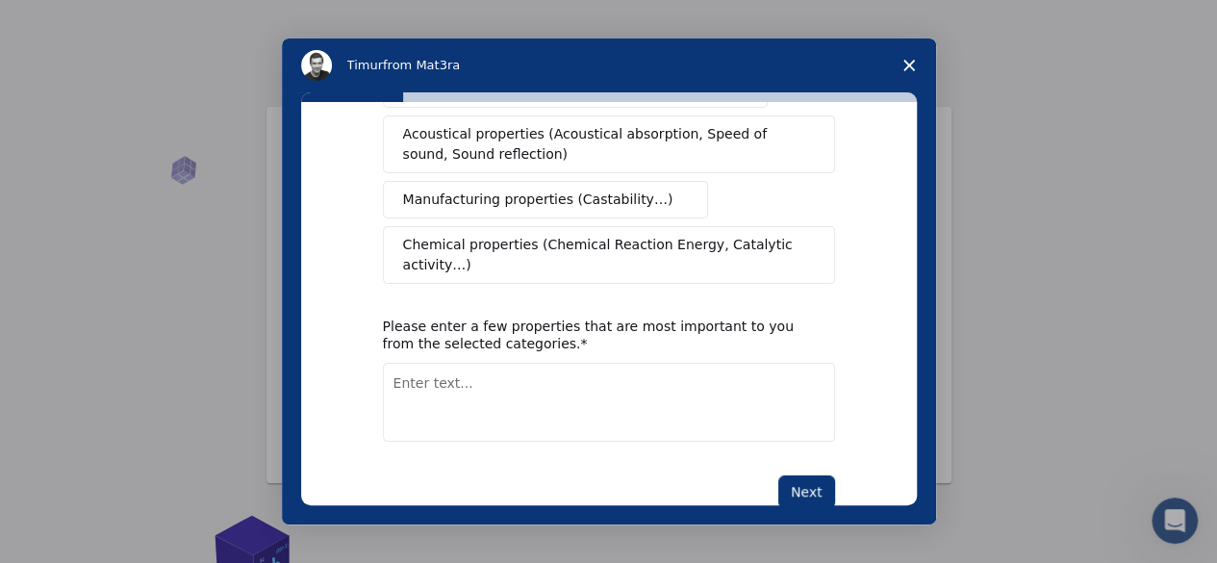
scroll to position [458, 0]
click at [497, 362] on textarea "Enter text..." at bounding box center [609, 401] width 452 height 79
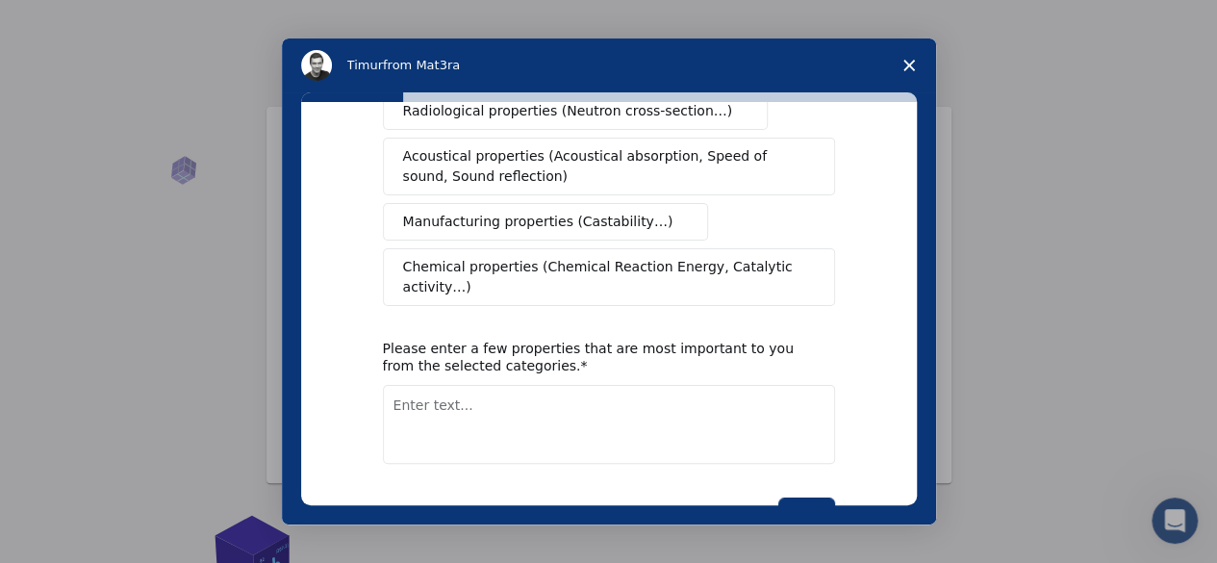
scroll to position [448, 0]
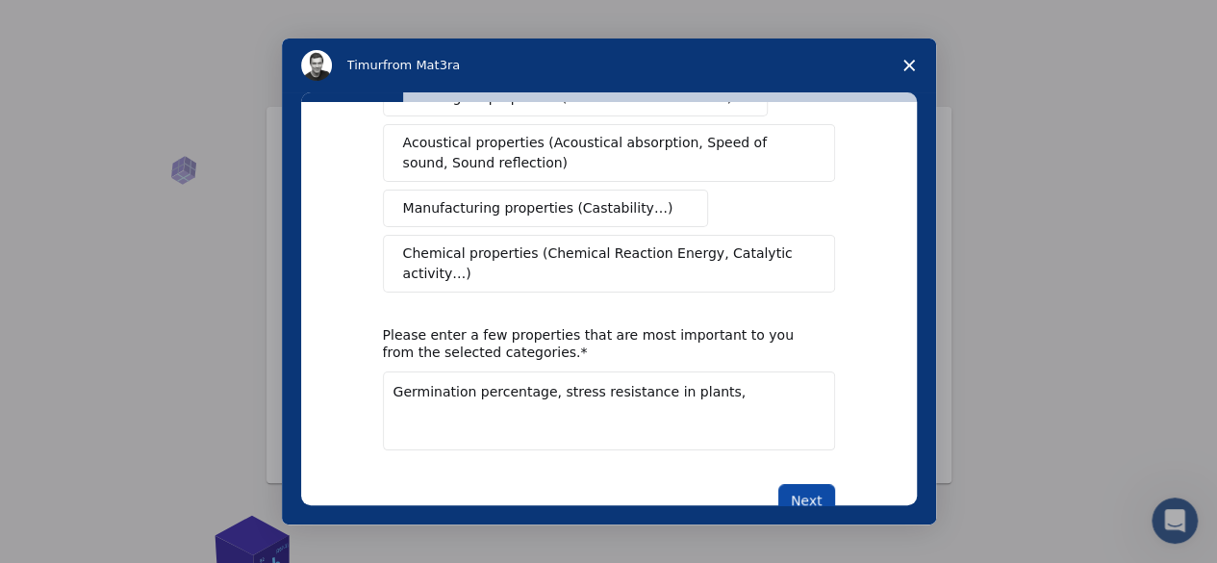
type textarea "Germination percentage, stress resistance in plants,"
click at [801, 484] on button "Next" at bounding box center [806, 500] width 57 height 33
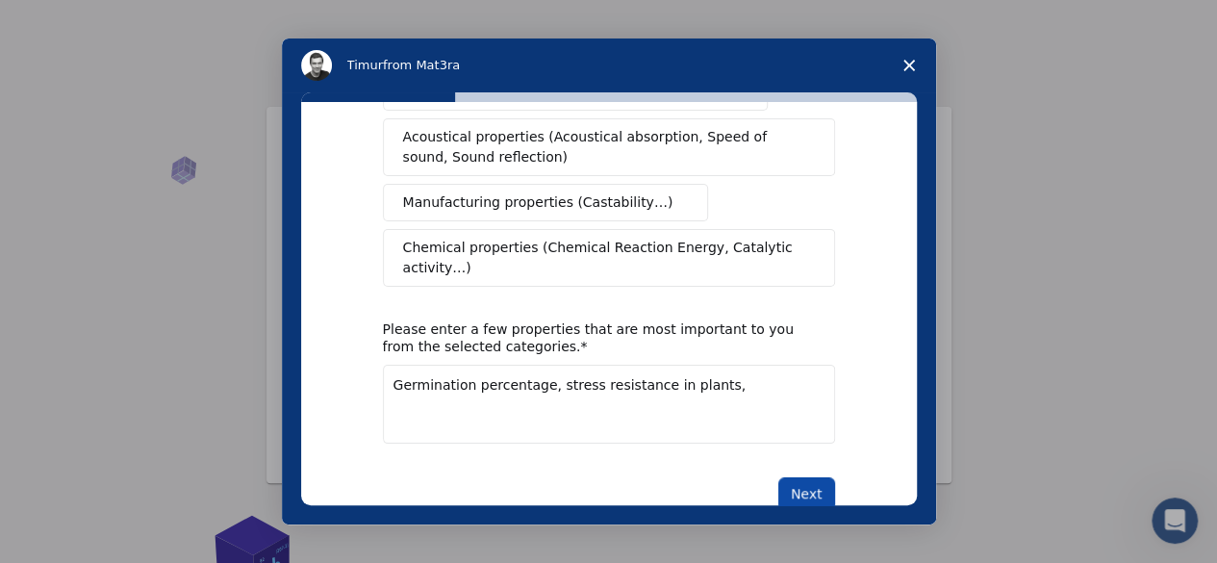
scroll to position [481, 0]
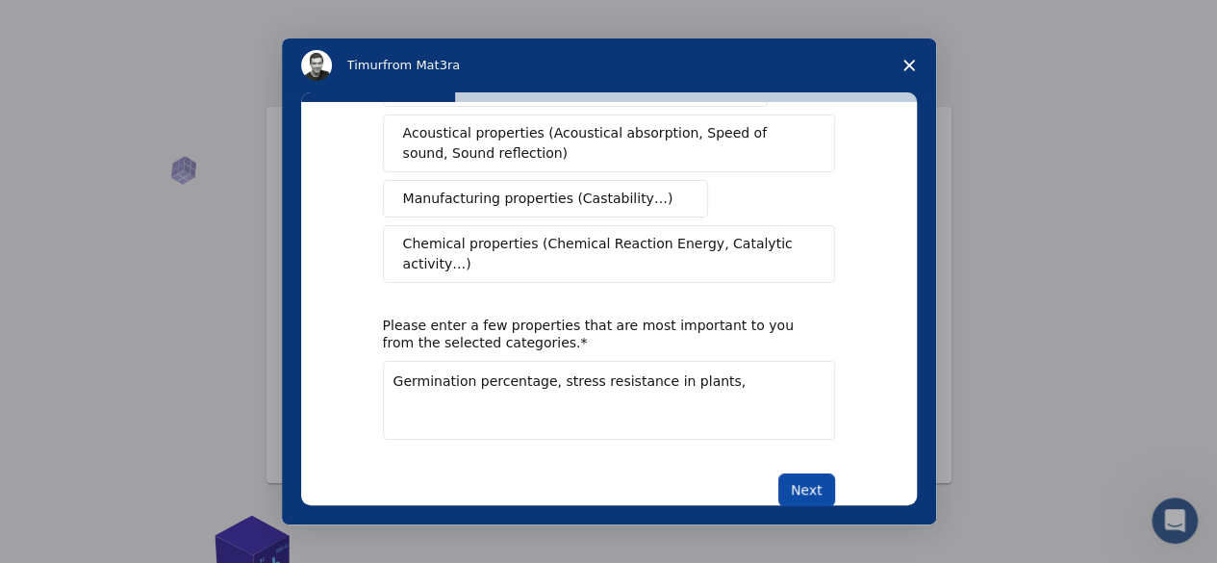
click at [812, 473] on button "Next" at bounding box center [806, 489] width 57 height 33
click at [792, 473] on button "Next" at bounding box center [806, 489] width 57 height 33
click at [816, 473] on button "Next" at bounding box center [806, 489] width 57 height 33
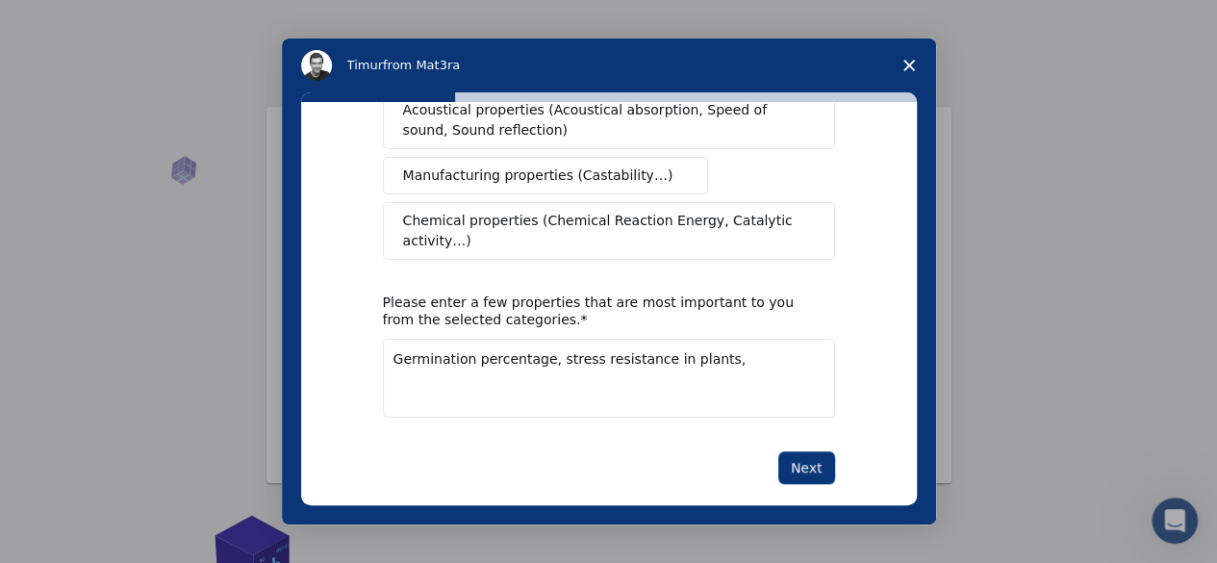
scroll to position [458, 0]
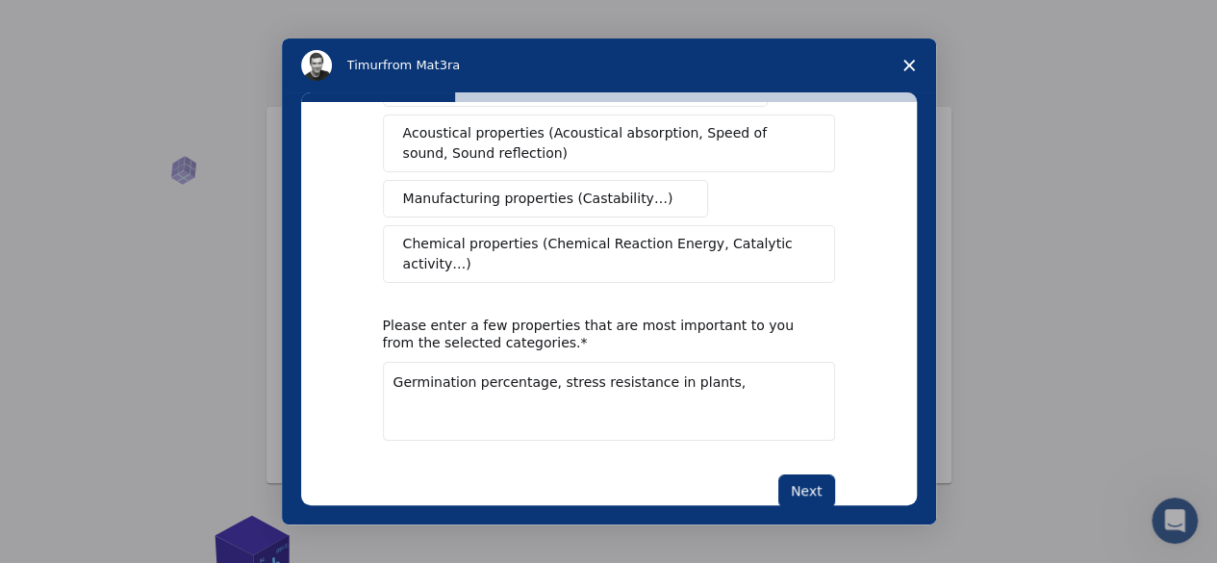
click at [581, 234] on span "Chemical properties (Chemical Reaction Energy, Catalytic activity…)" at bounding box center [602, 254] width 398 height 40
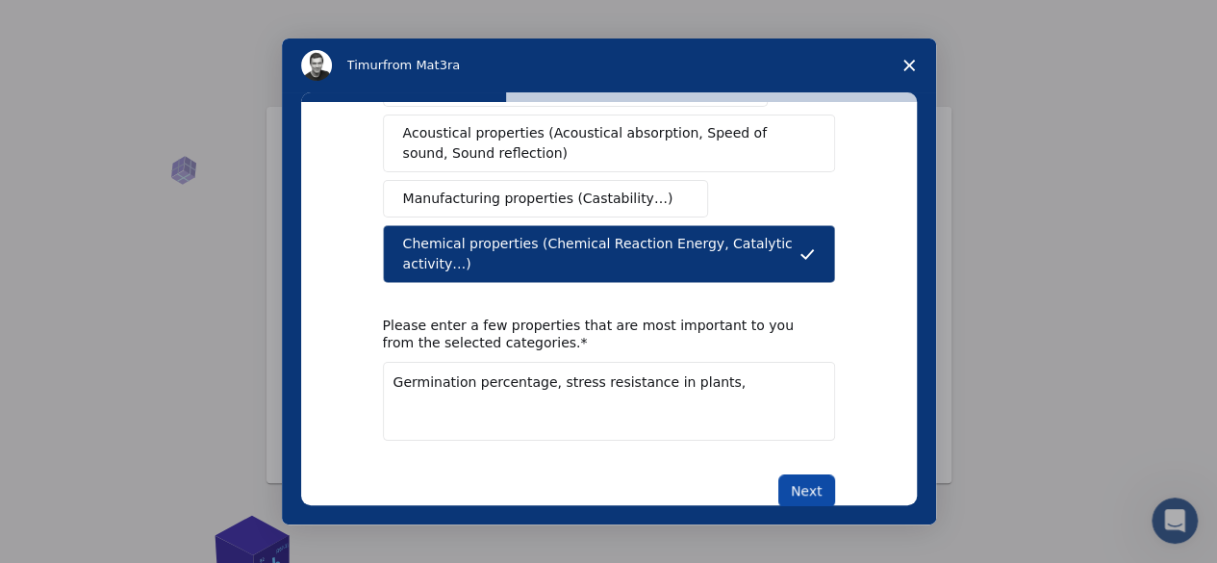
click at [794, 474] on button "Next" at bounding box center [806, 490] width 57 height 33
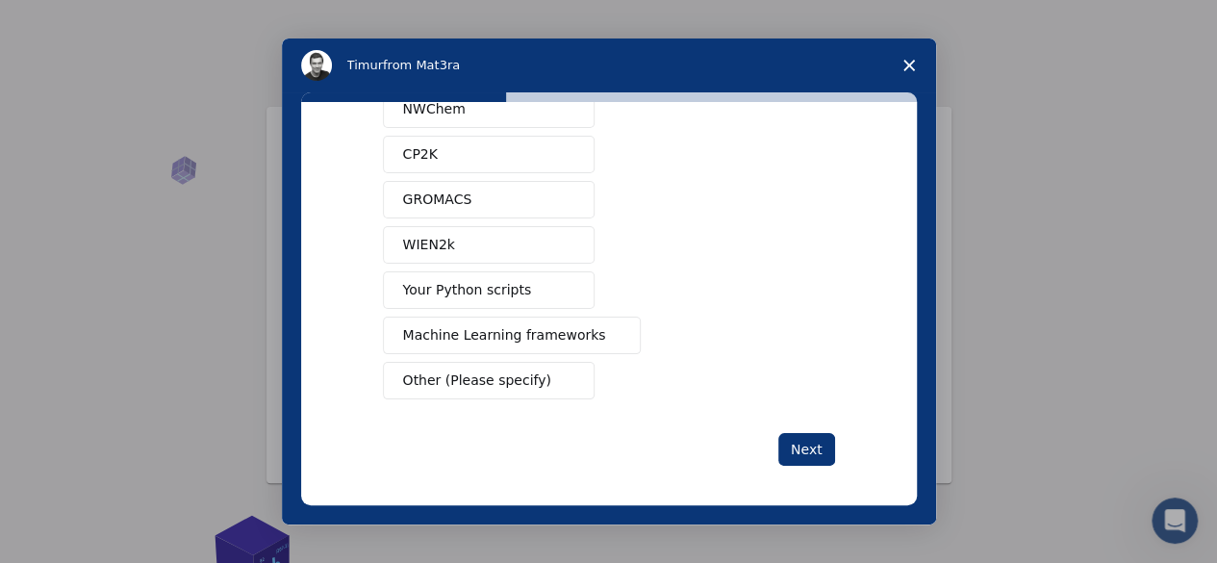
scroll to position [175, 0]
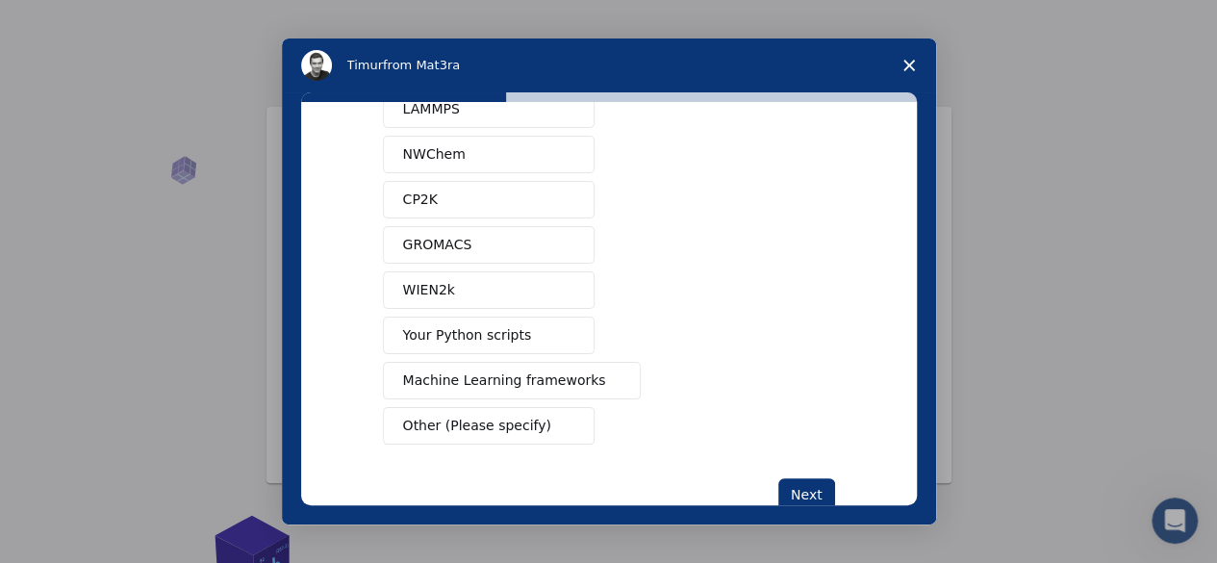
click at [906, 61] on icon "Close survey" at bounding box center [909, 66] width 12 height 12
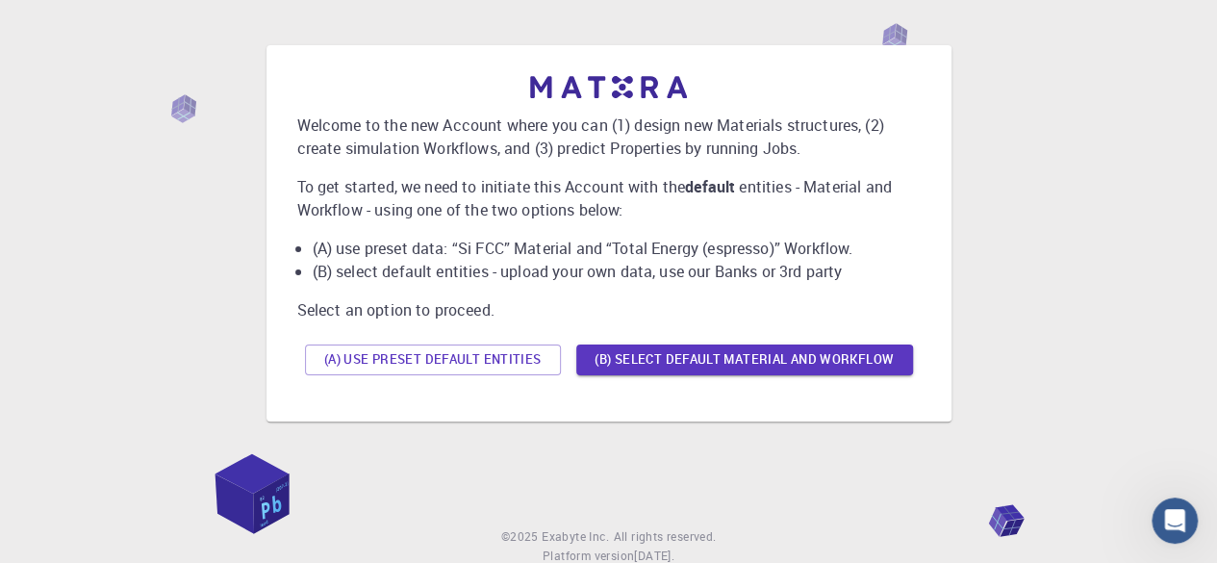
scroll to position [0, 0]
